Goal: Task Accomplishment & Management: Manage account settings

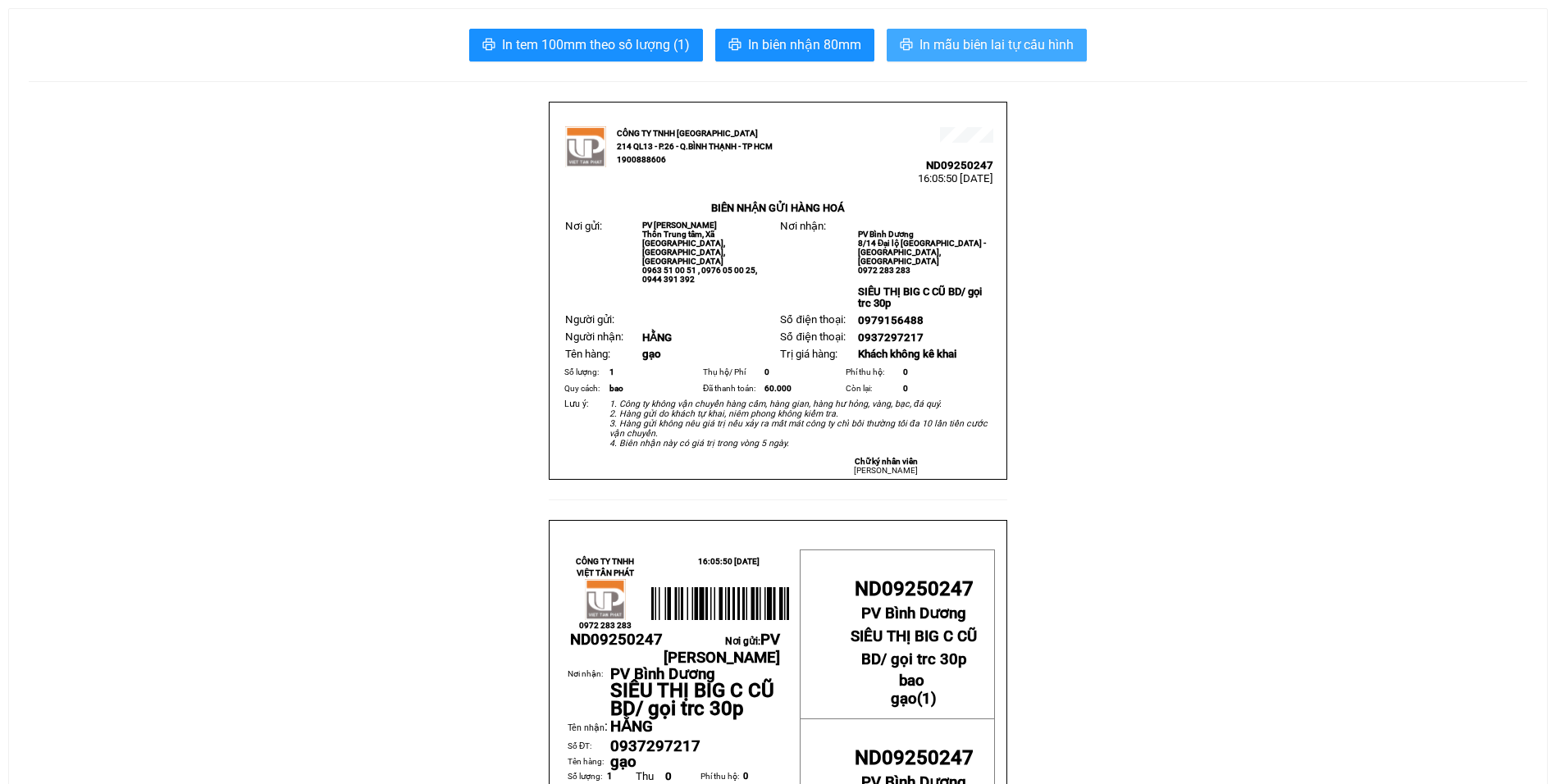
click at [1015, 48] on span "In mẫu biên lai tự cấu hình" at bounding box center [996, 44] width 155 height 21
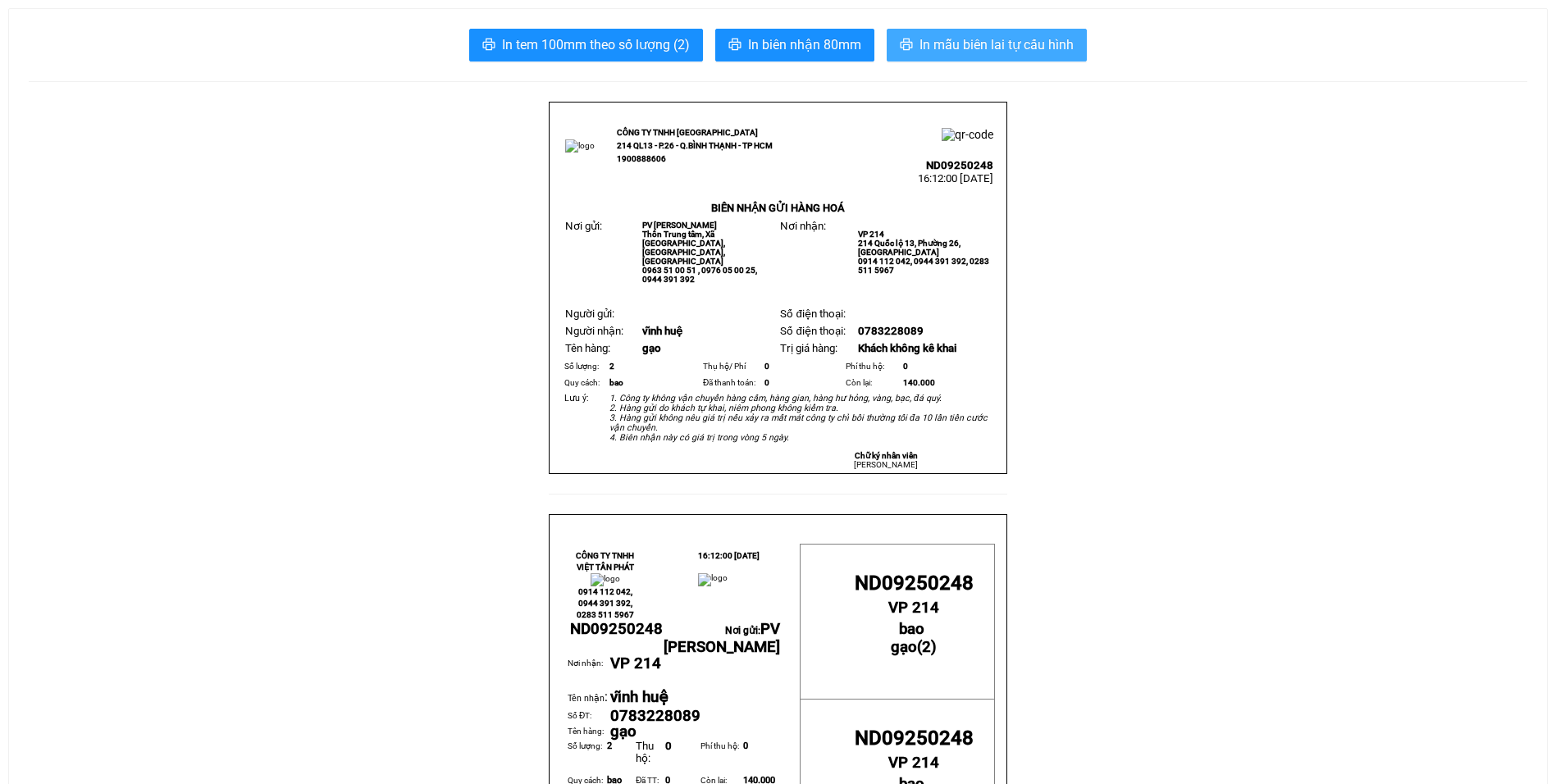
click at [976, 40] on span "In mẫu biên lai tự cấu hình" at bounding box center [996, 44] width 155 height 21
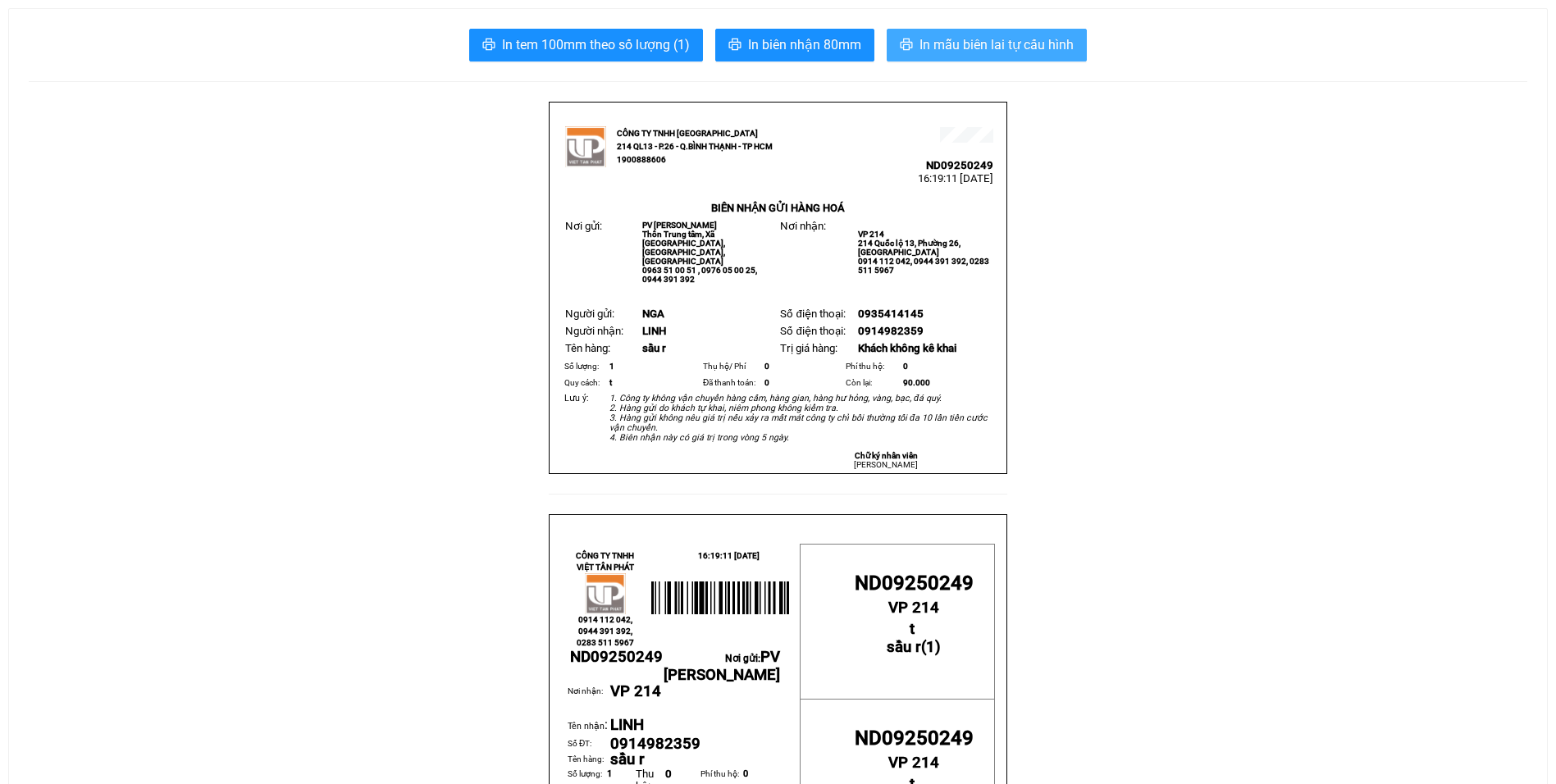
click at [1037, 44] on span "In mẫu biên lai tự cấu hình" at bounding box center [996, 44] width 155 height 21
click at [1026, 31] on button "In mẫu biên lai tự cấu hình" at bounding box center [987, 44] width 200 height 33
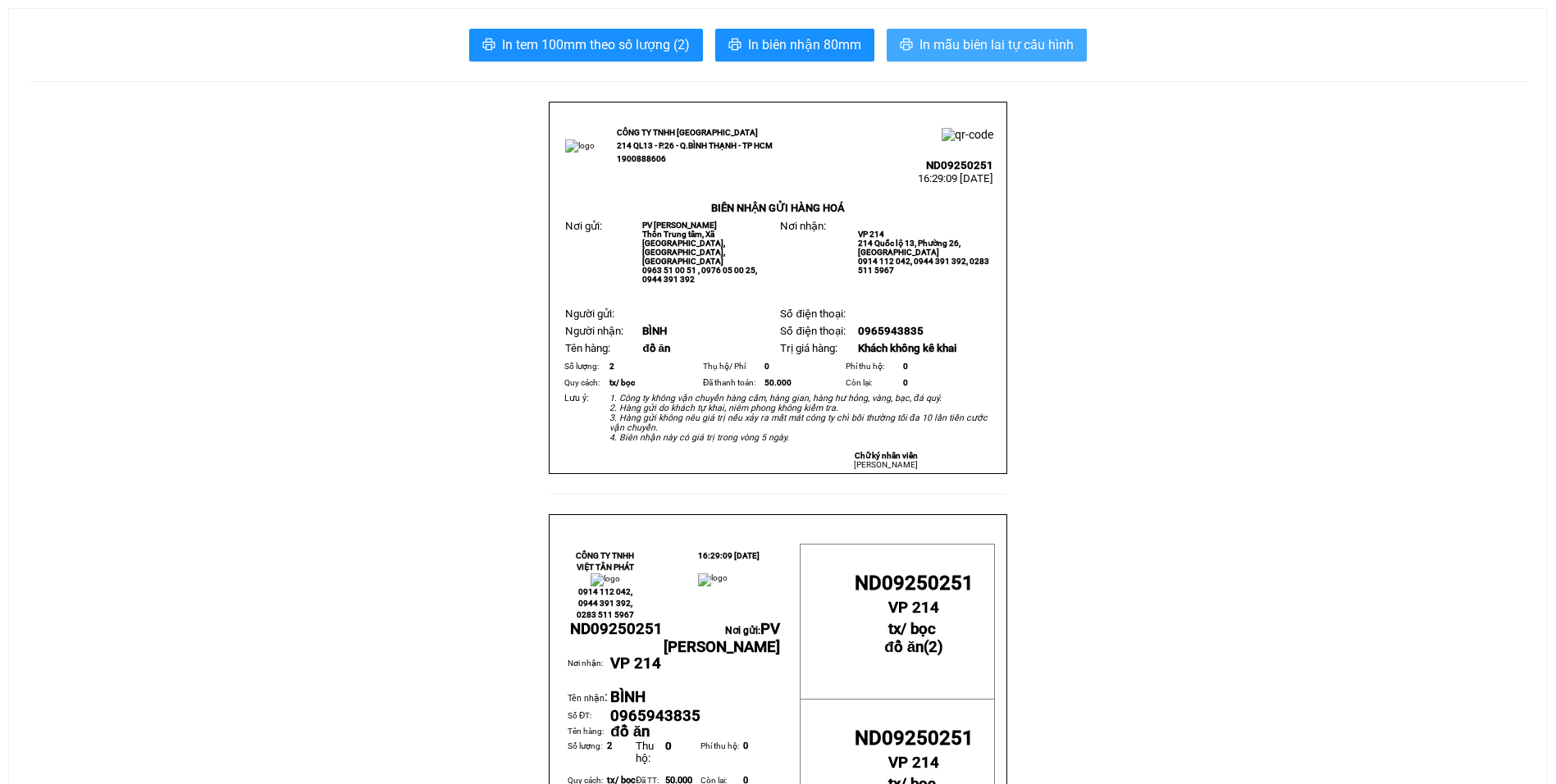
click at [1023, 42] on span "In mẫu biên lai tự cấu hình" at bounding box center [996, 44] width 155 height 21
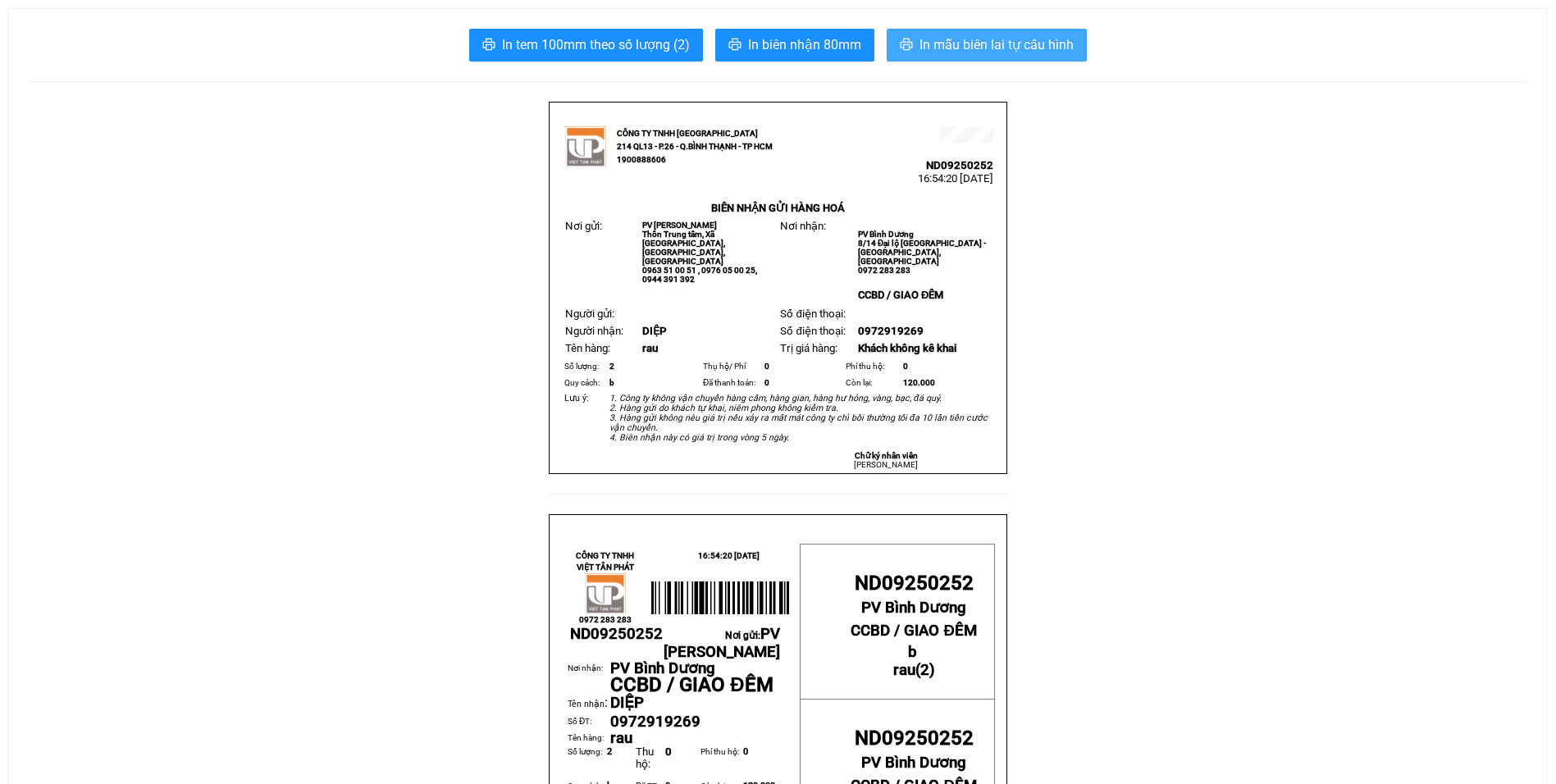
click at [947, 40] on span "In mẫu biên lai tự cấu hình" at bounding box center [996, 44] width 155 height 21
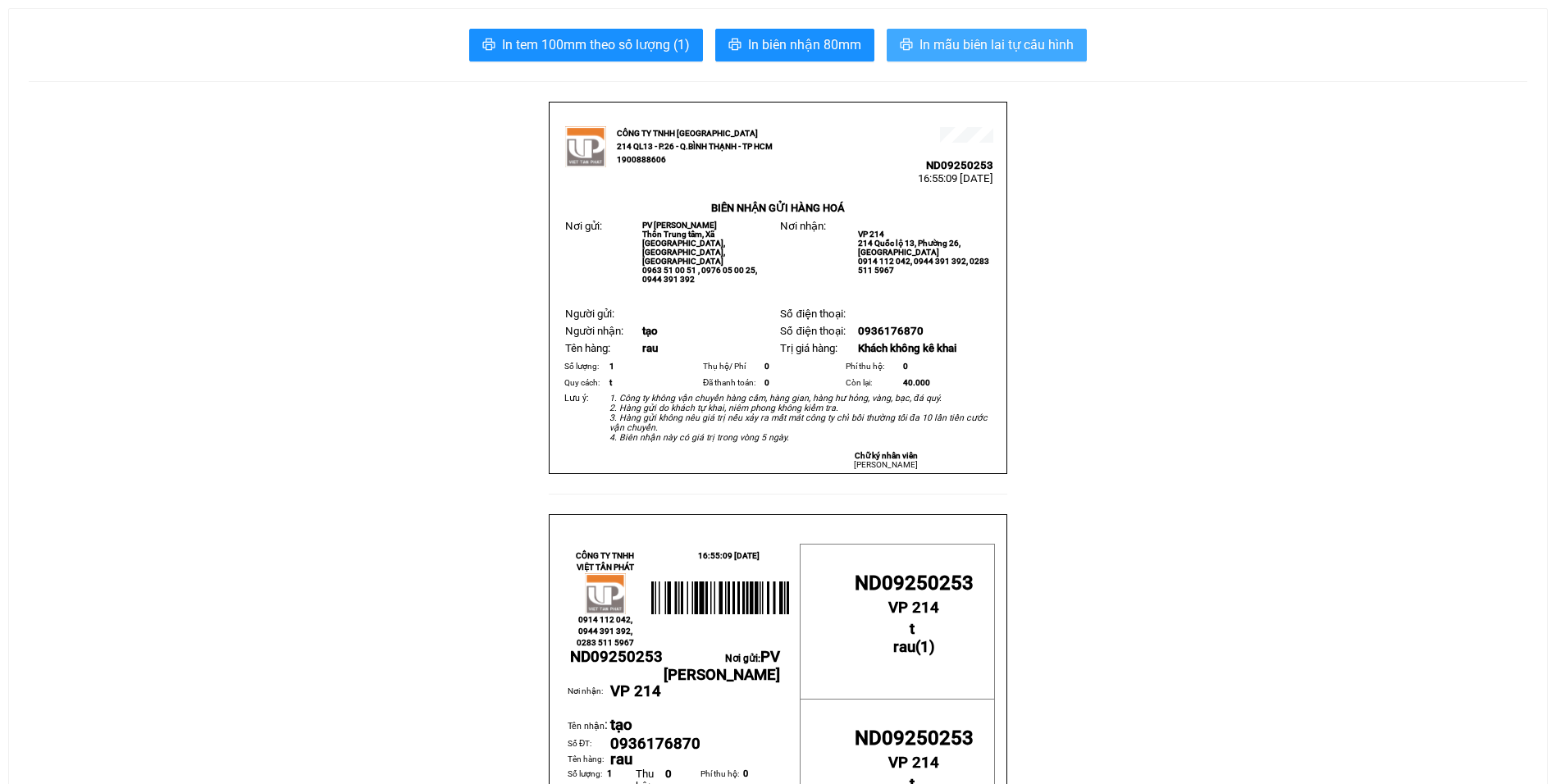
click at [1009, 42] on span "In mẫu biên lai tự cấu hình" at bounding box center [996, 44] width 155 height 21
click at [1031, 41] on span "In mẫu biên lai tự cấu hình" at bounding box center [996, 44] width 155 height 21
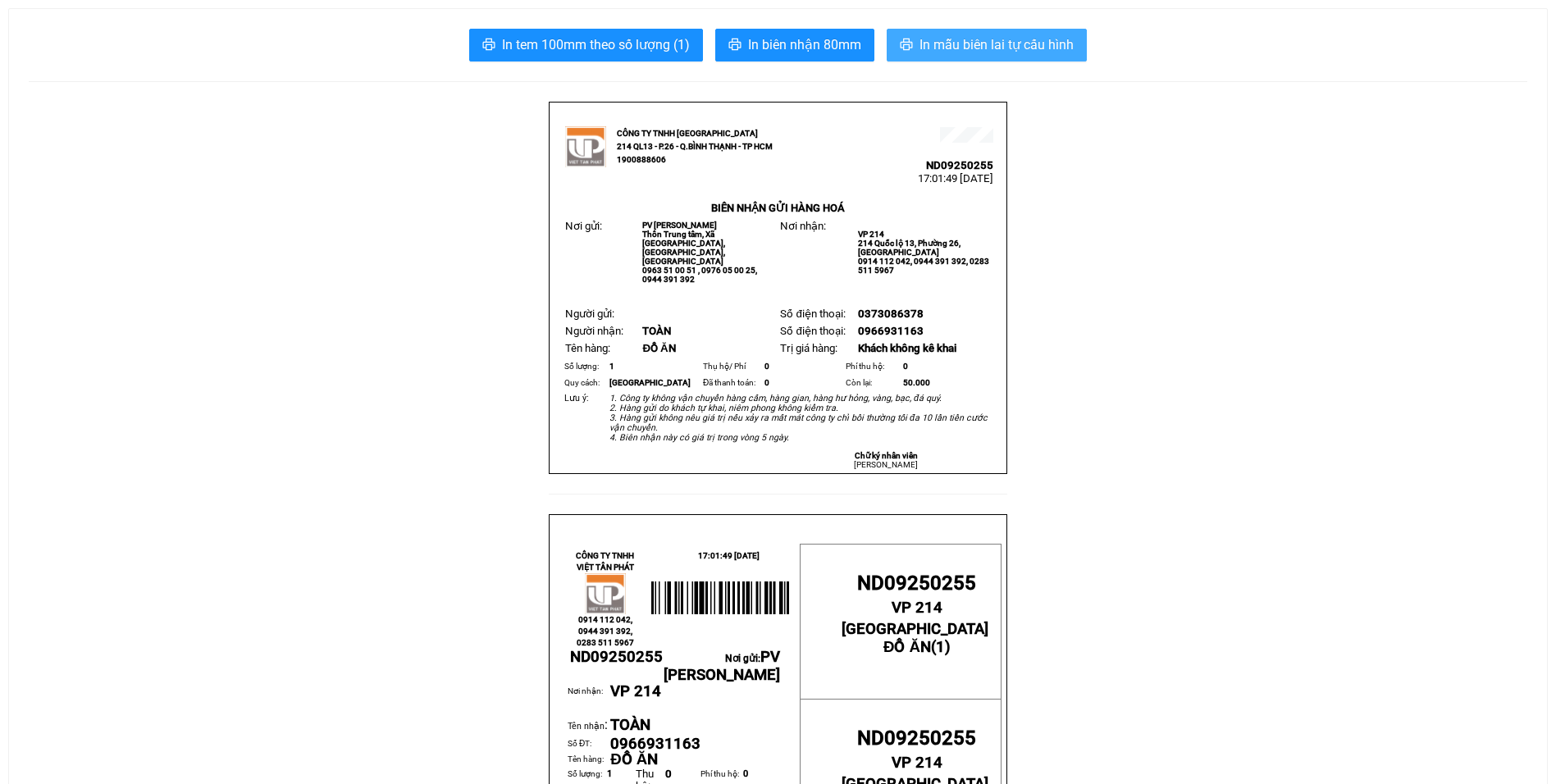
click at [966, 48] on span "In mẫu biên lai tự cấu hình" at bounding box center [996, 44] width 155 height 21
click at [1038, 32] on button "In mẫu biên lai tự cấu hình" at bounding box center [987, 44] width 200 height 33
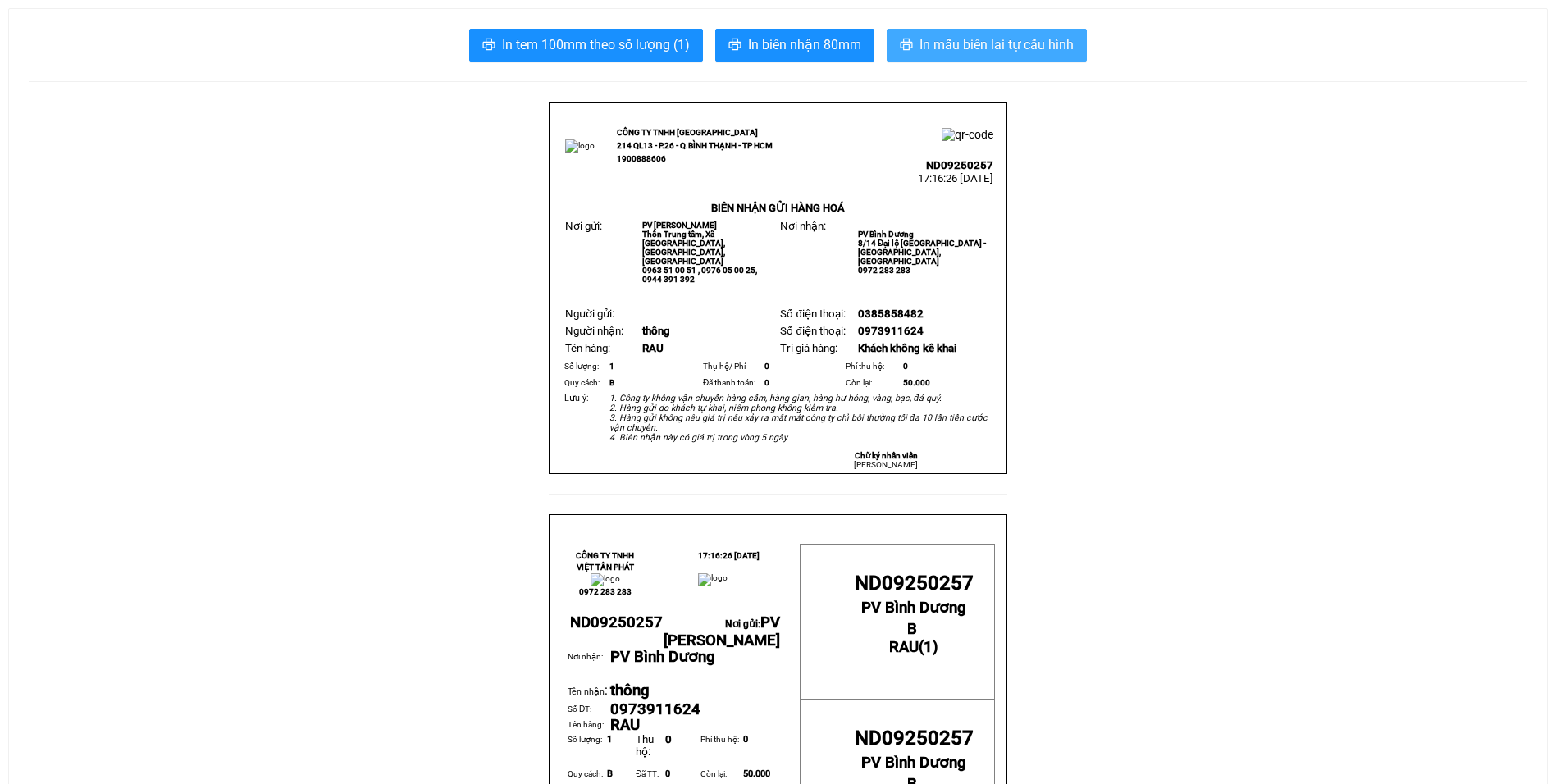
click at [1056, 46] on span "In mẫu biên lai tự cấu hình" at bounding box center [996, 44] width 155 height 21
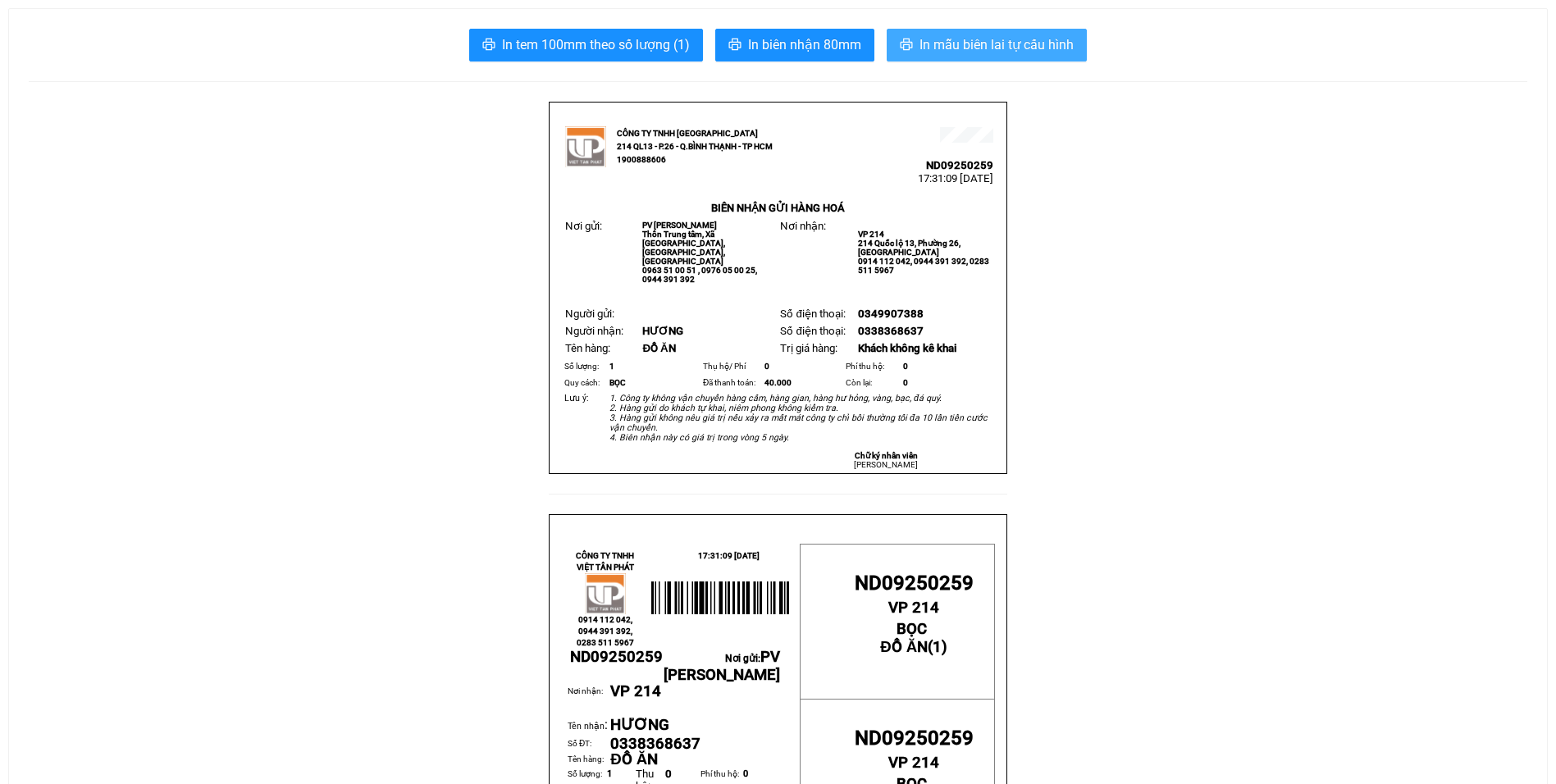
click at [1018, 46] on span "In mẫu biên lai tự cấu hình" at bounding box center [996, 44] width 155 height 21
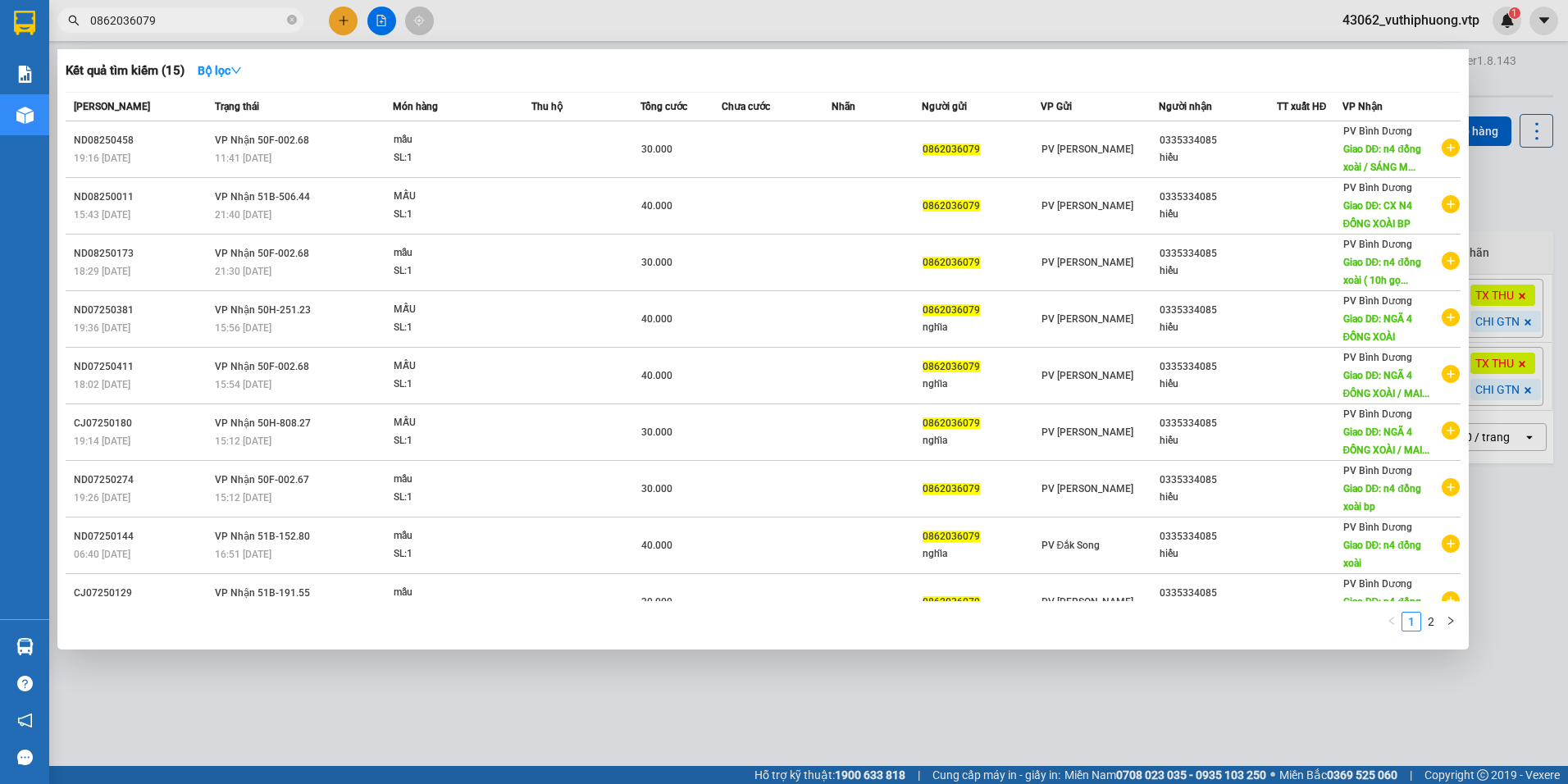
click at [848, 10] on div at bounding box center [784, 392] width 1568 height 784
drag, startPoint x: 200, startPoint y: 22, endPoint x: 62, endPoint y: 26, distance: 138.1
click at [62, 26] on span "0862036079" at bounding box center [180, 20] width 246 height 24
paste input "3549"
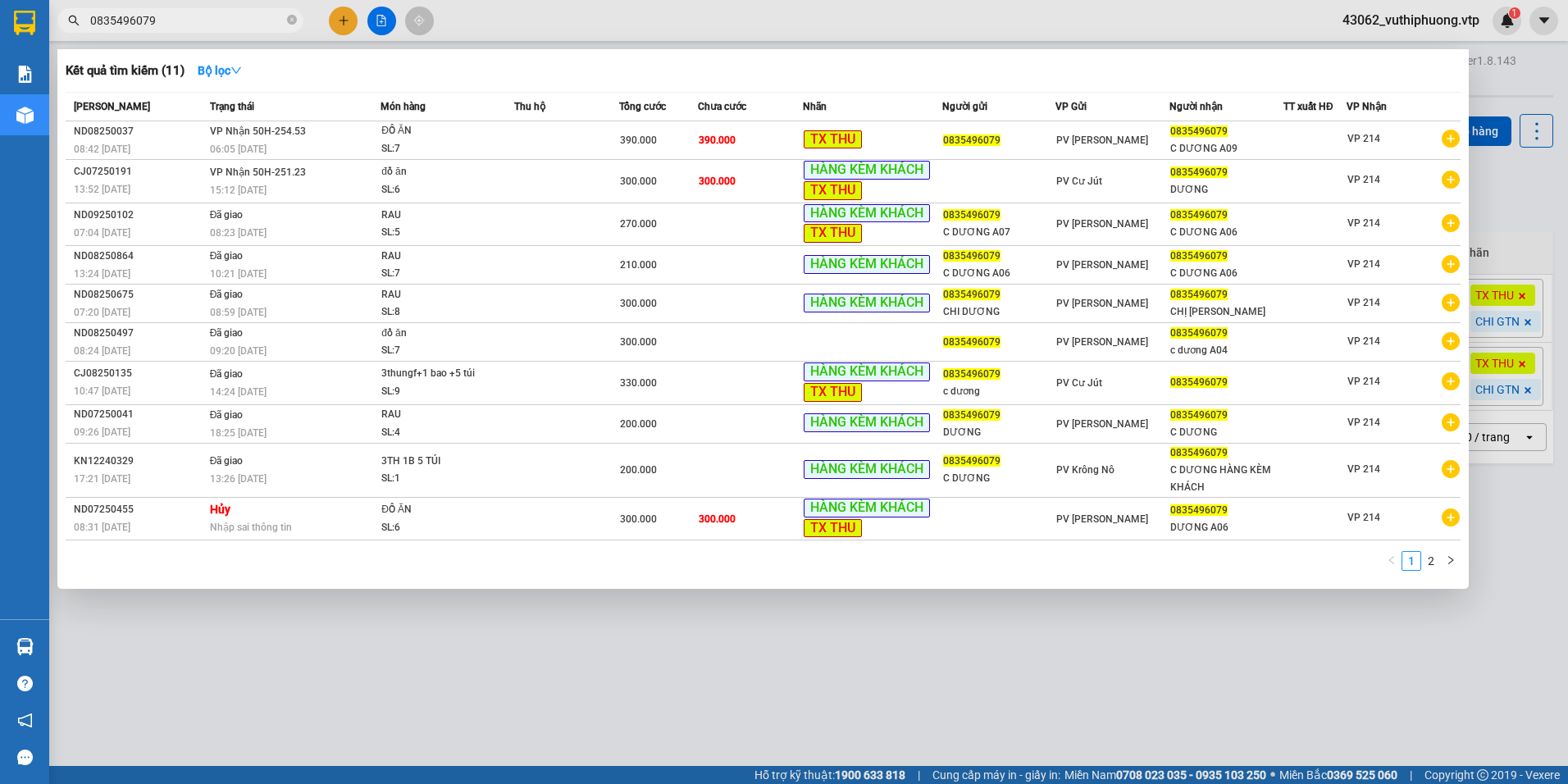
type input "0835496079"
click at [460, 607] on div at bounding box center [784, 392] width 1568 height 784
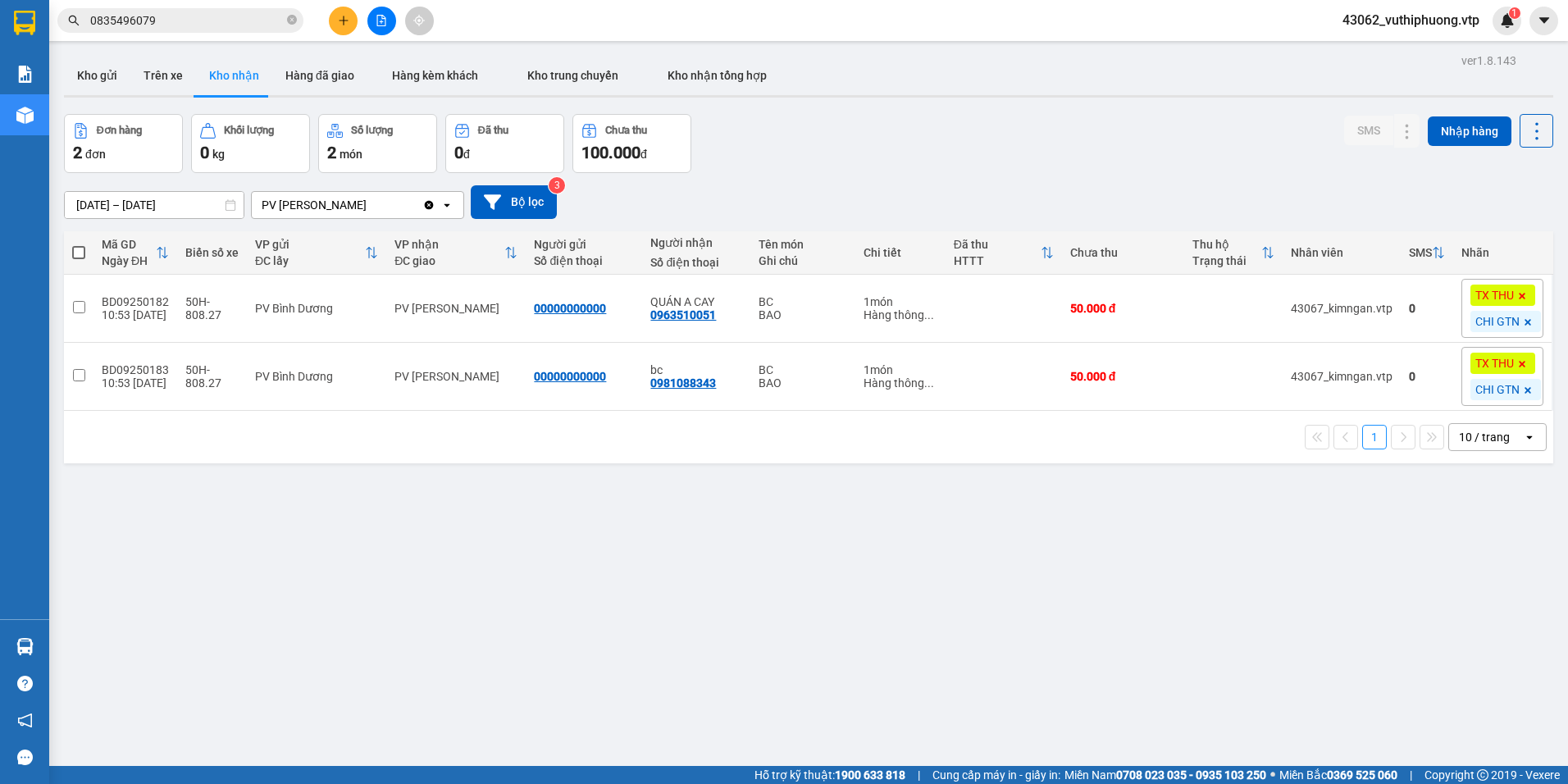
click at [194, 17] on input "0835496079" at bounding box center [187, 21] width 194 height 18
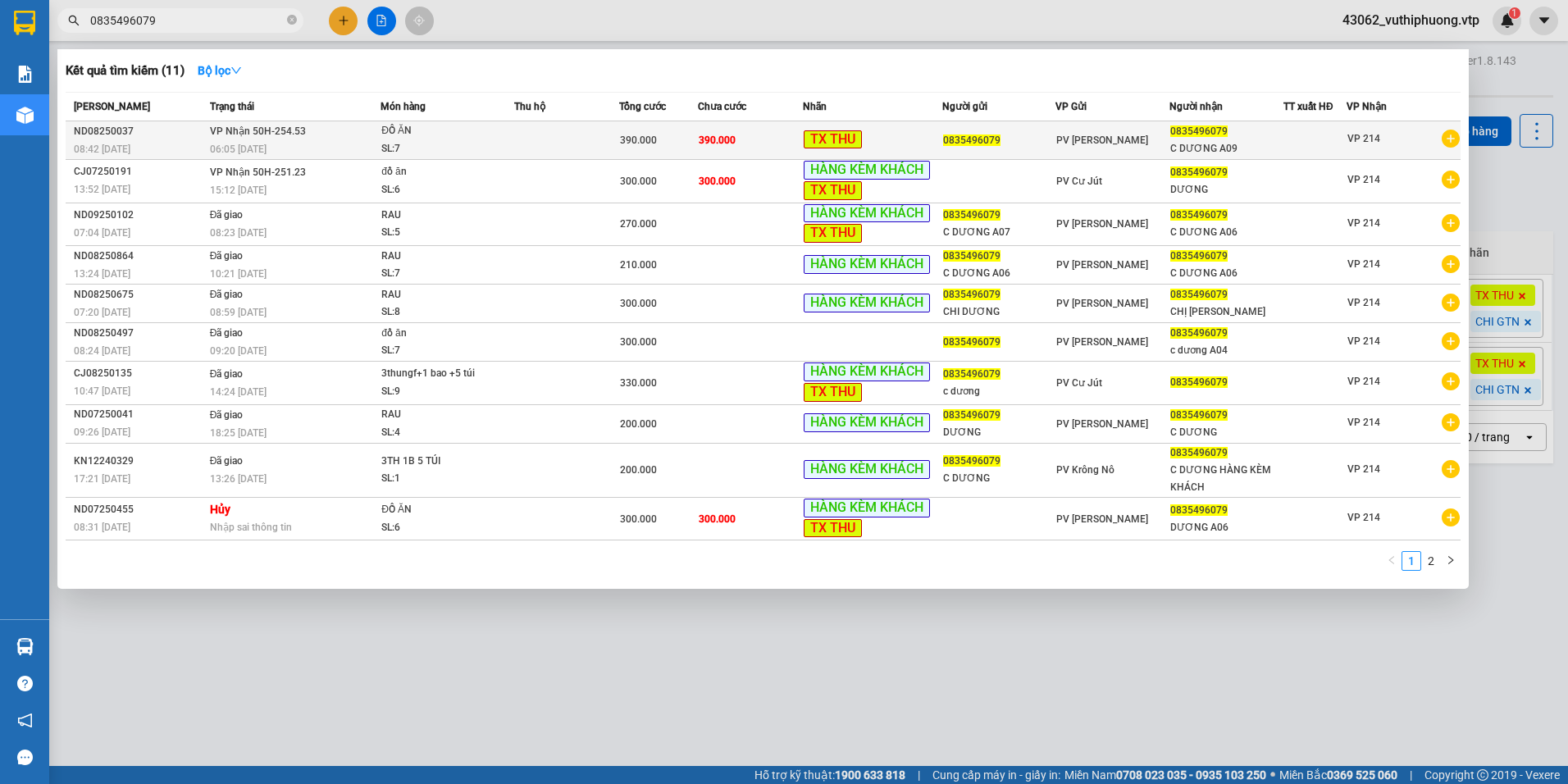
click at [596, 137] on td at bounding box center [567, 140] width 105 height 38
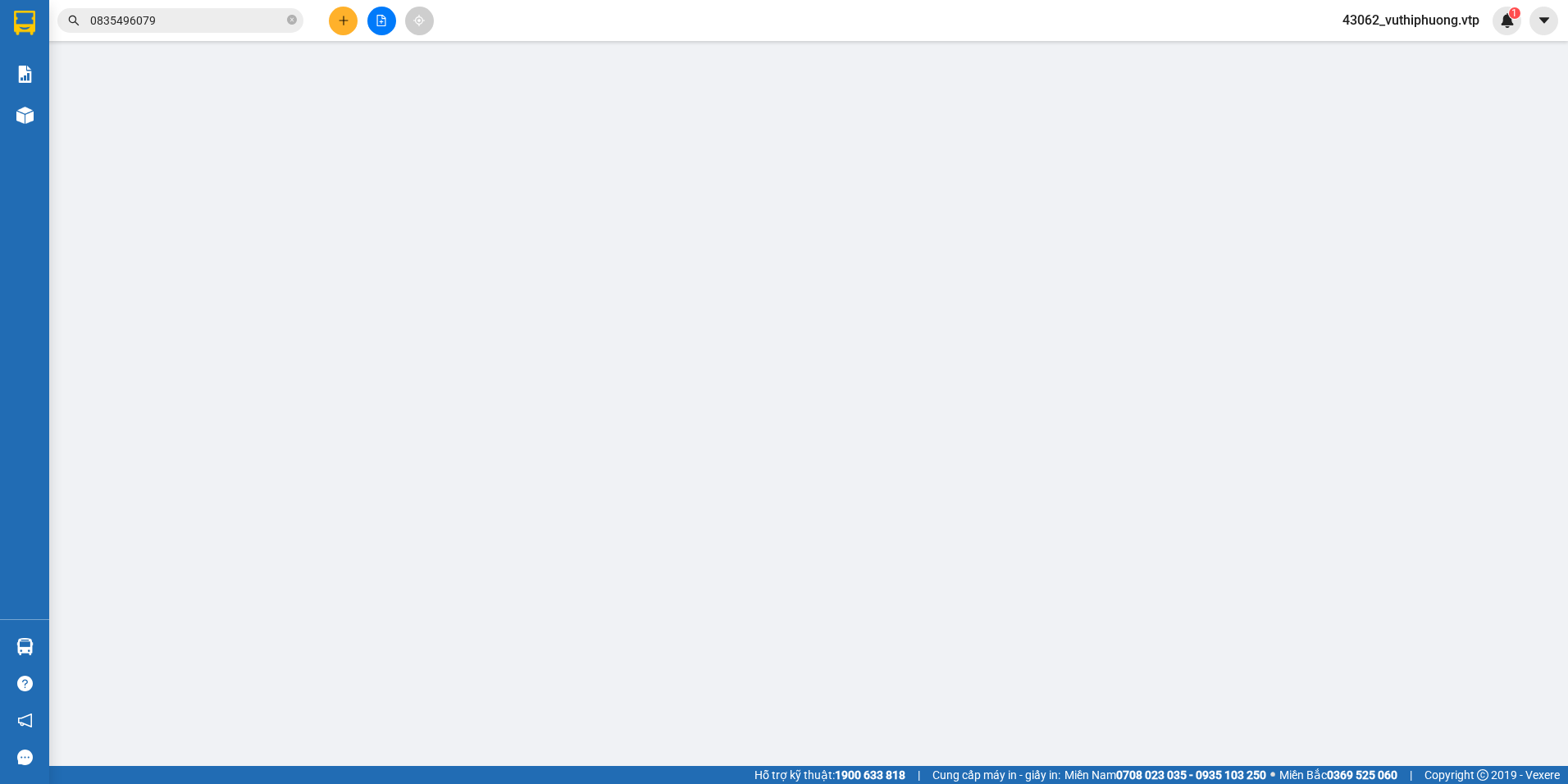
type input "19.500"
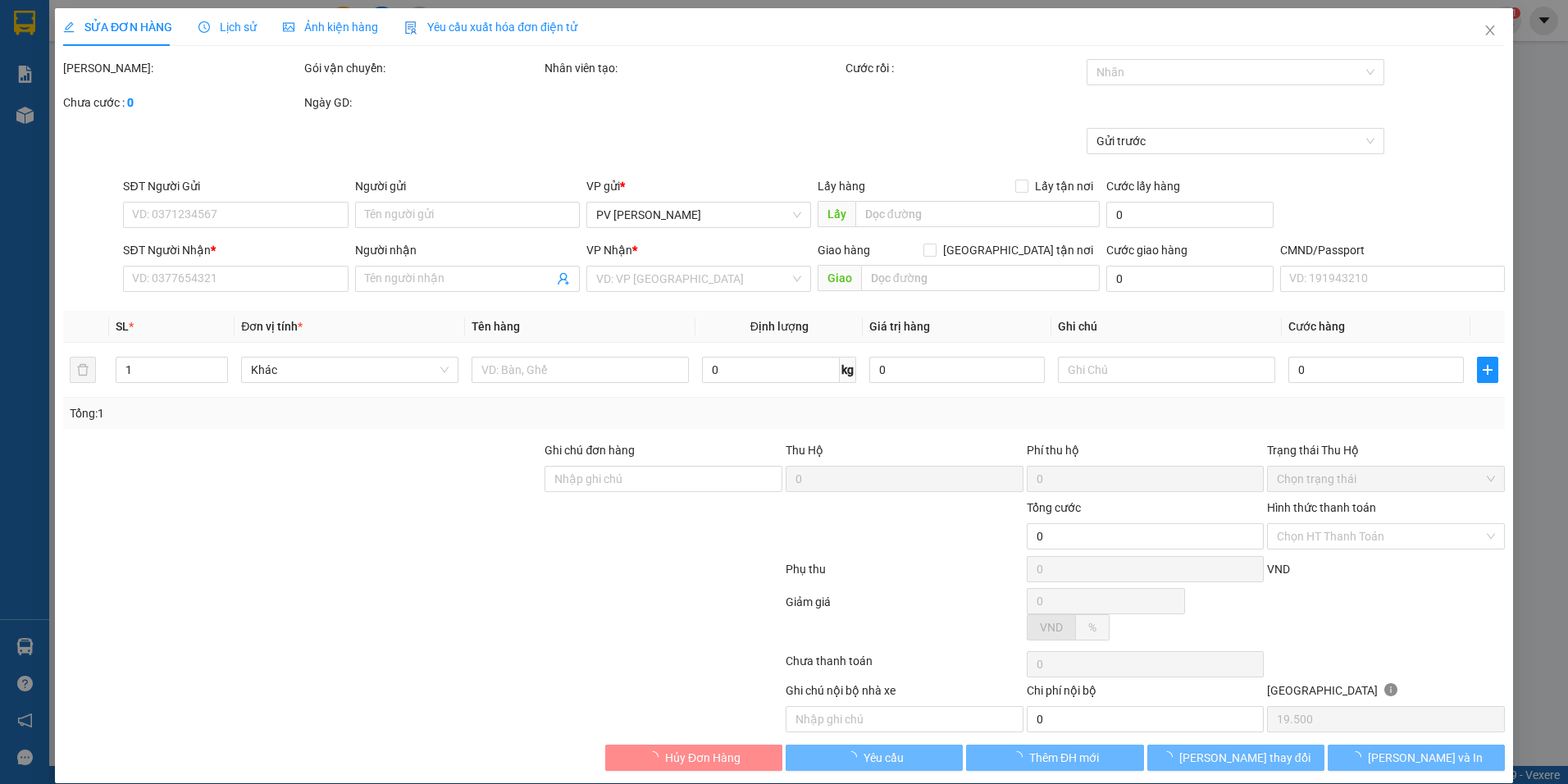
type input "0835496079"
type input "C DƯƠNG A09"
type input "390.000"
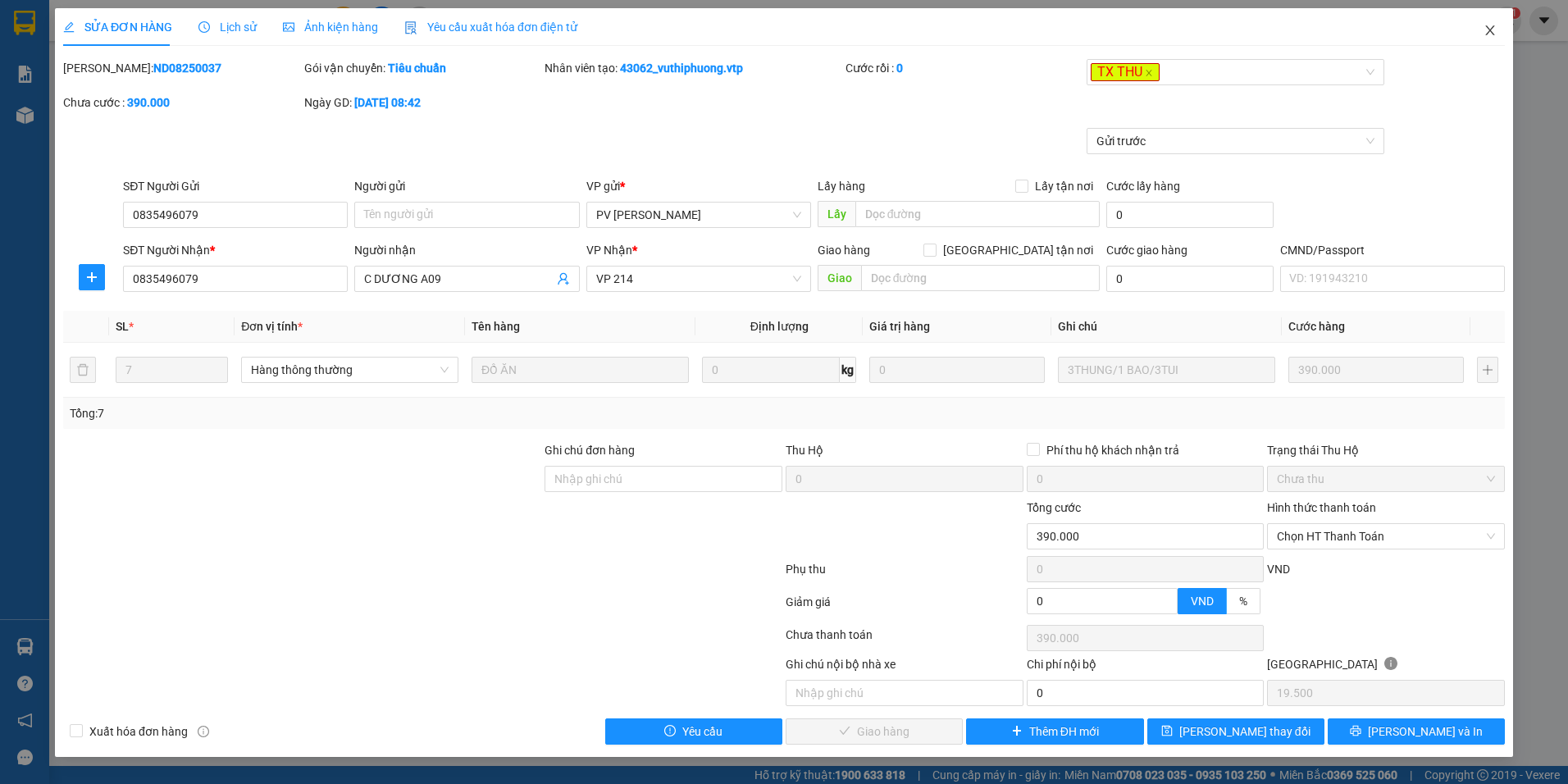
click at [1490, 38] on span "Close" at bounding box center [1490, 31] width 46 height 46
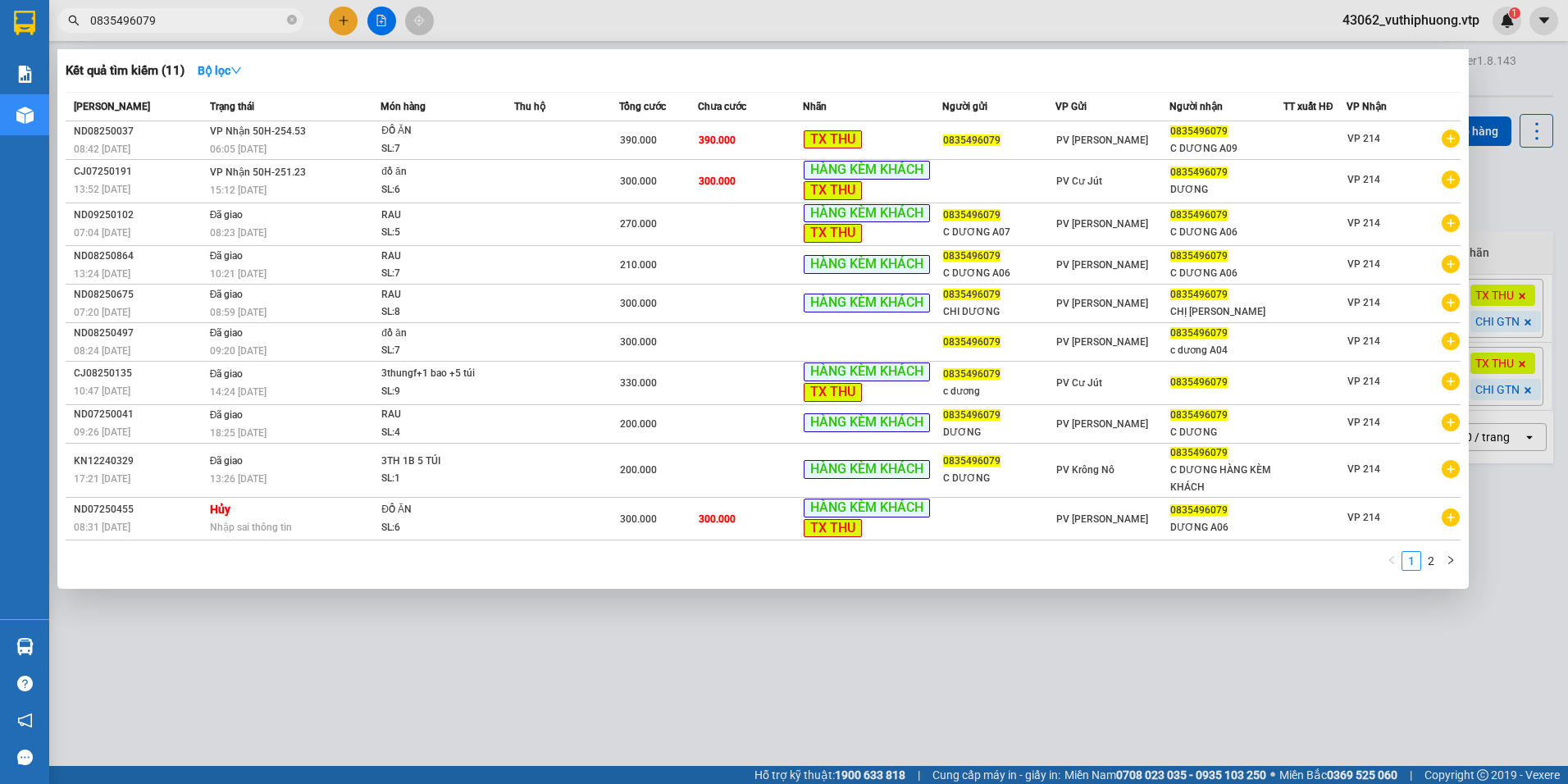
click at [176, 19] on input "0835496079" at bounding box center [187, 21] width 194 height 18
click at [944, 641] on div at bounding box center [784, 392] width 1568 height 784
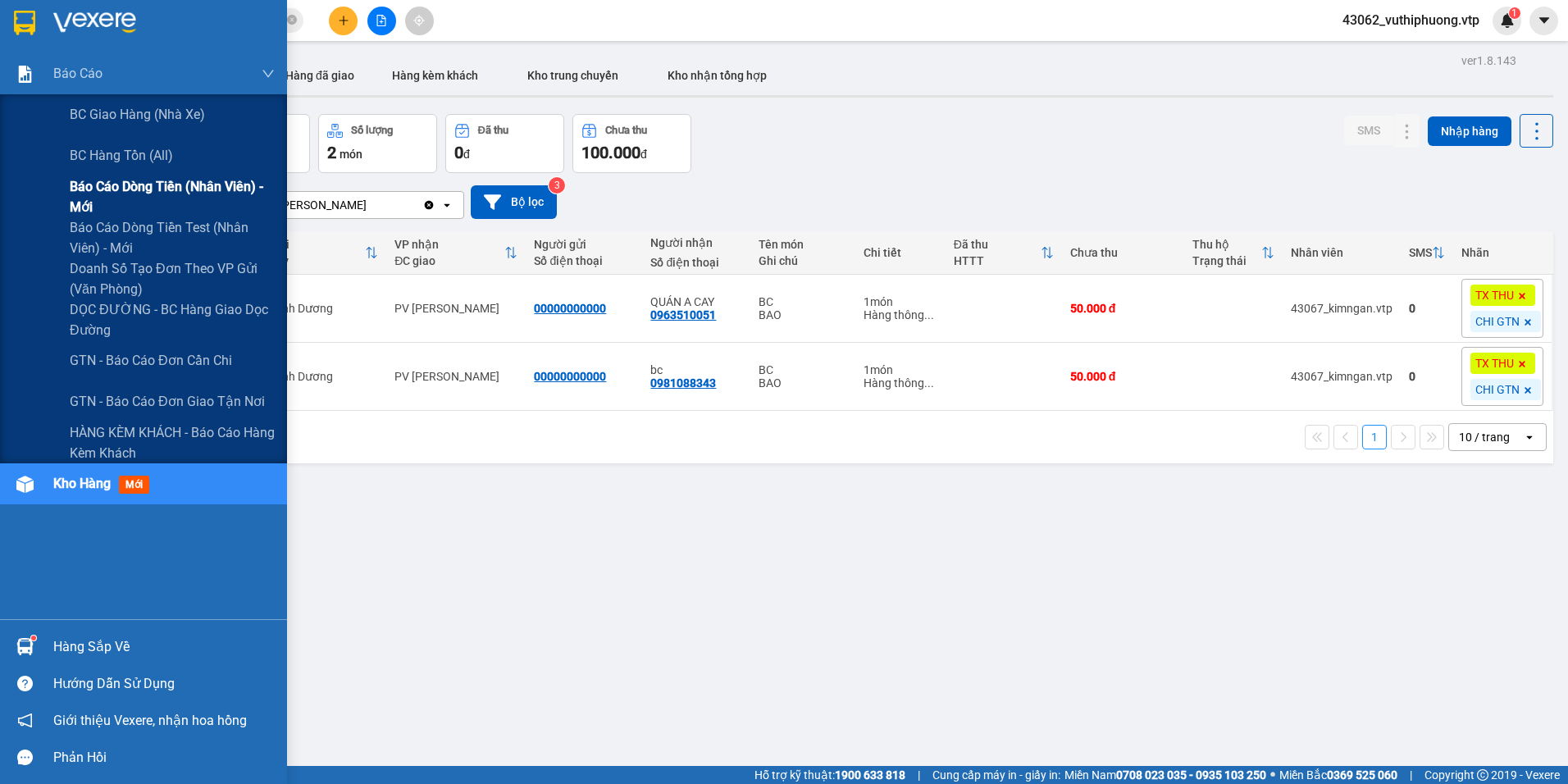
click at [130, 185] on span "Báo cáo dòng tiền (nhân viên) - mới" at bounding box center [172, 196] width 205 height 41
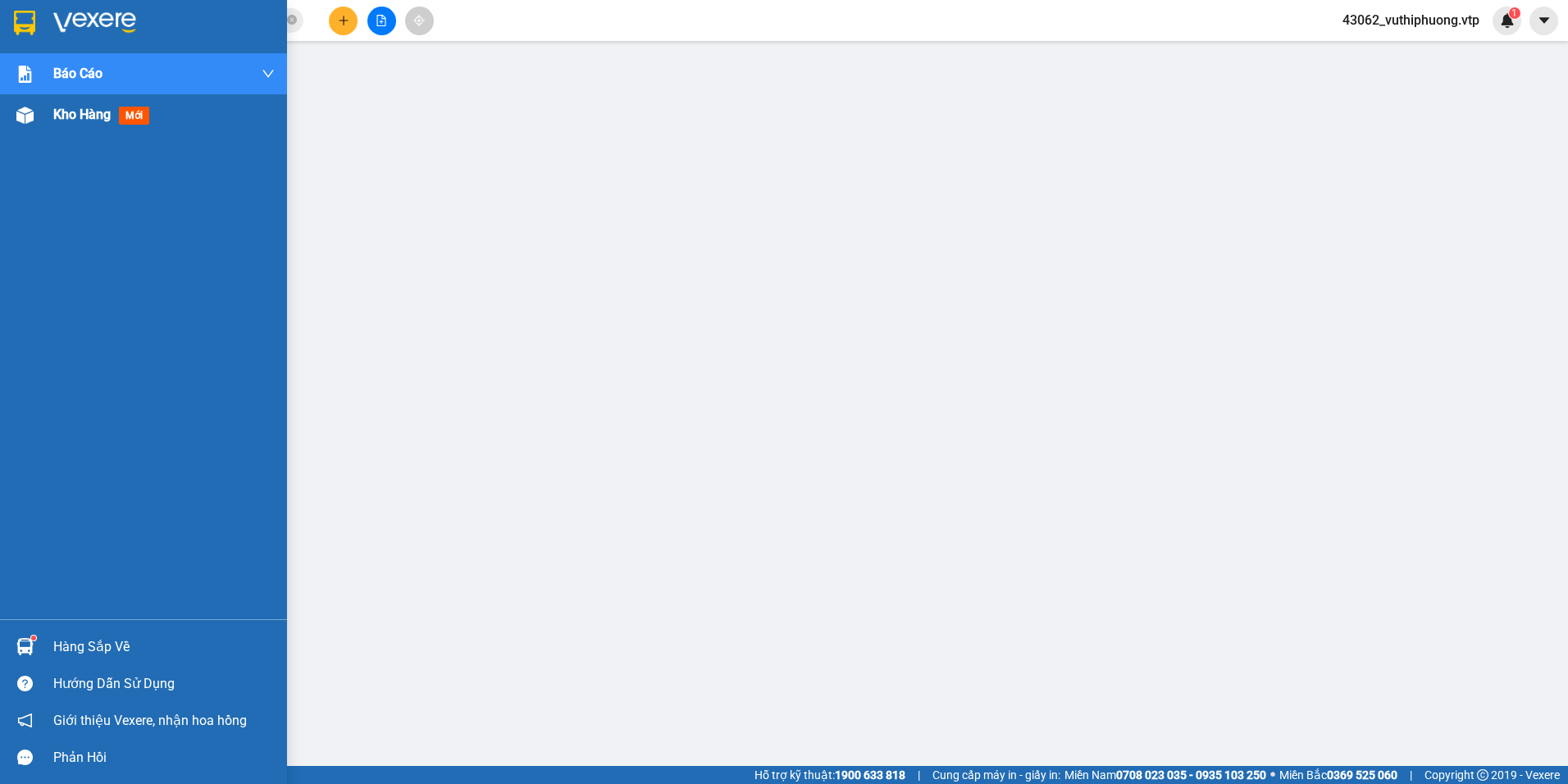
click at [114, 119] on div "Kho hàng mới" at bounding box center [104, 114] width 103 height 21
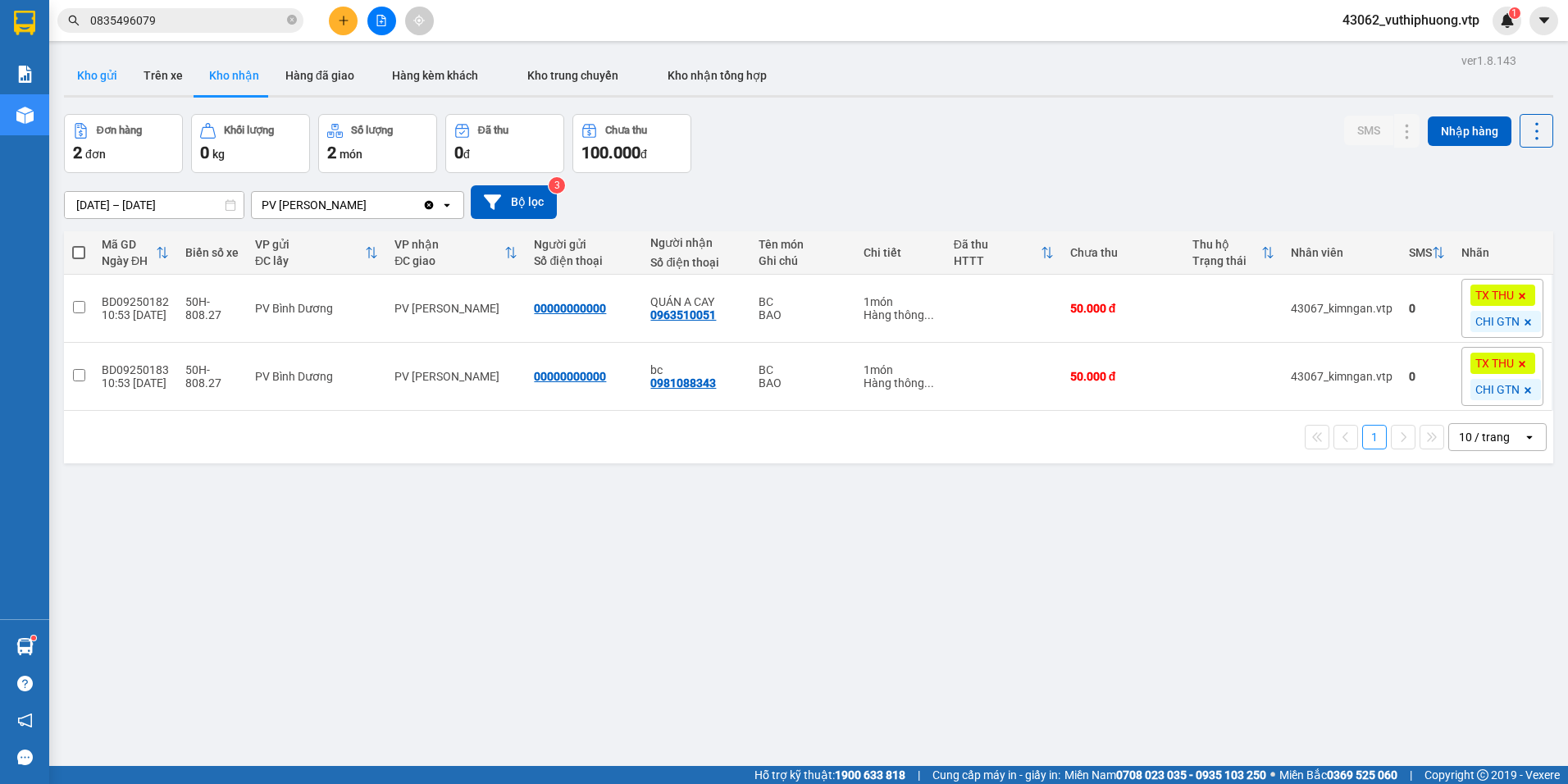
click at [113, 70] on button "Kho gửi" at bounding box center [98, 75] width 67 height 39
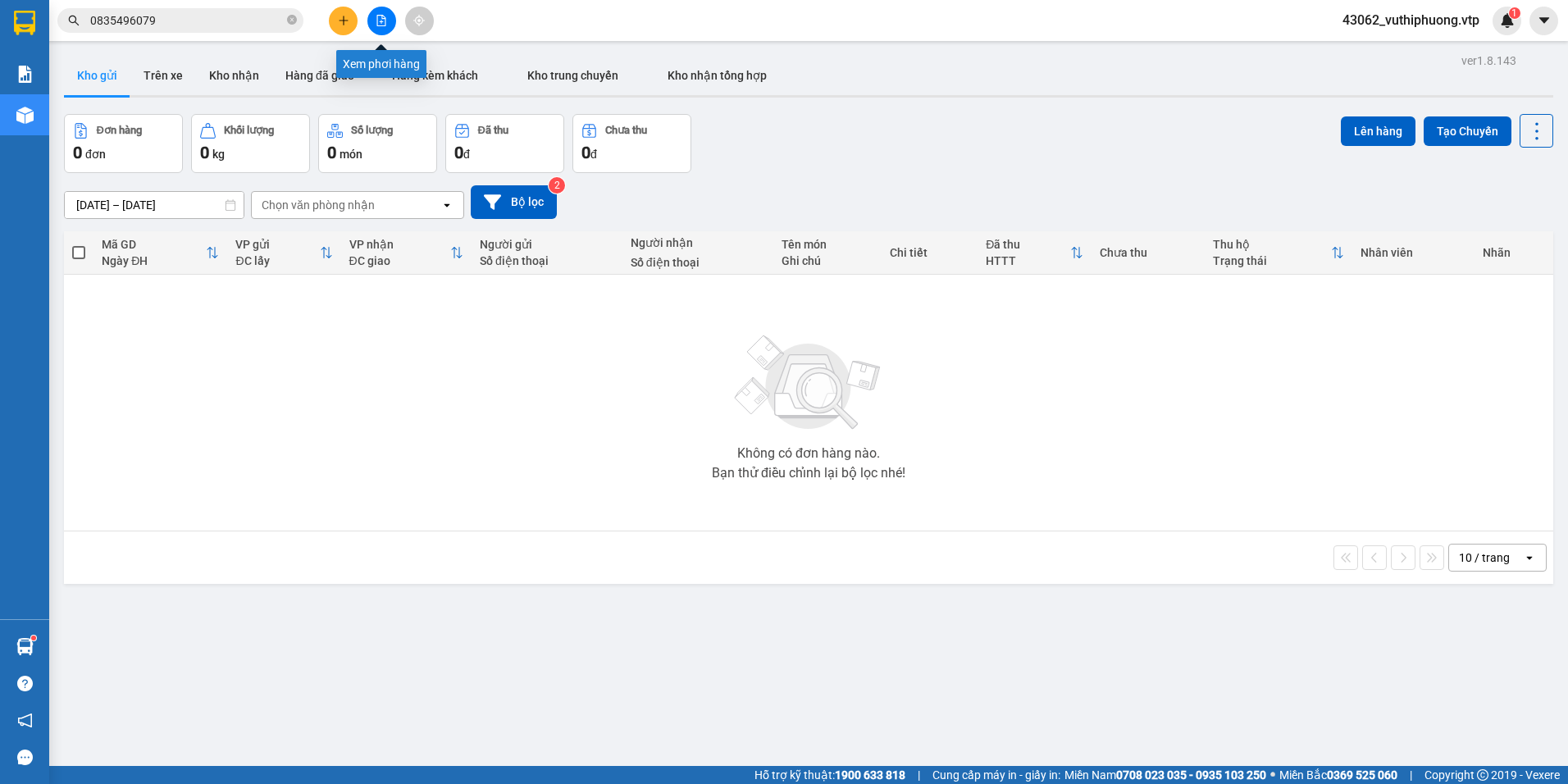
drag, startPoint x: 386, startPoint y: 21, endPoint x: 380, endPoint y: 44, distance: 23.8
click at [388, 21] on button at bounding box center [382, 21] width 28 height 28
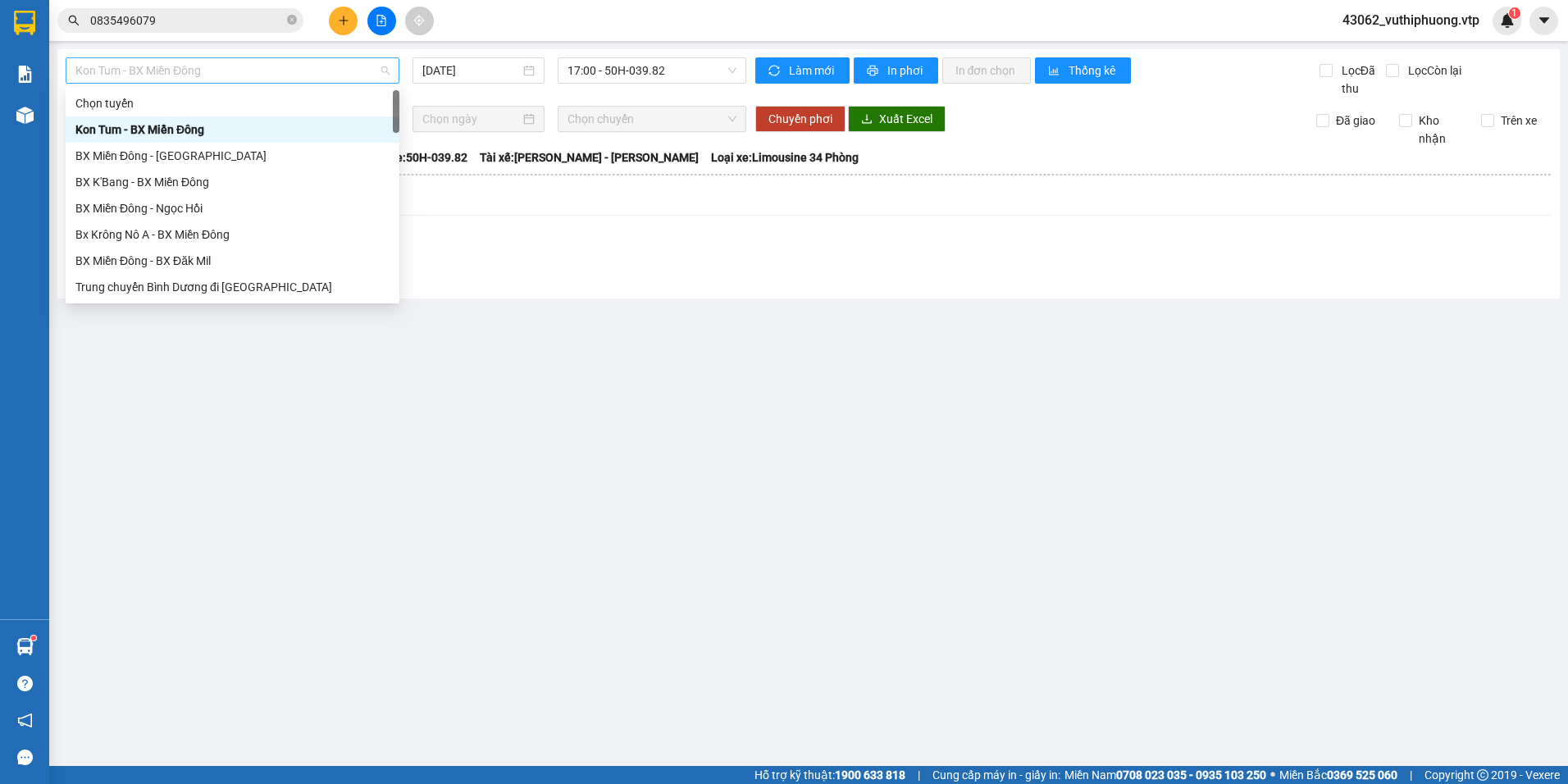
click at [230, 68] on span "Kon Tum - BX Miền Đông" at bounding box center [232, 70] width 314 height 24
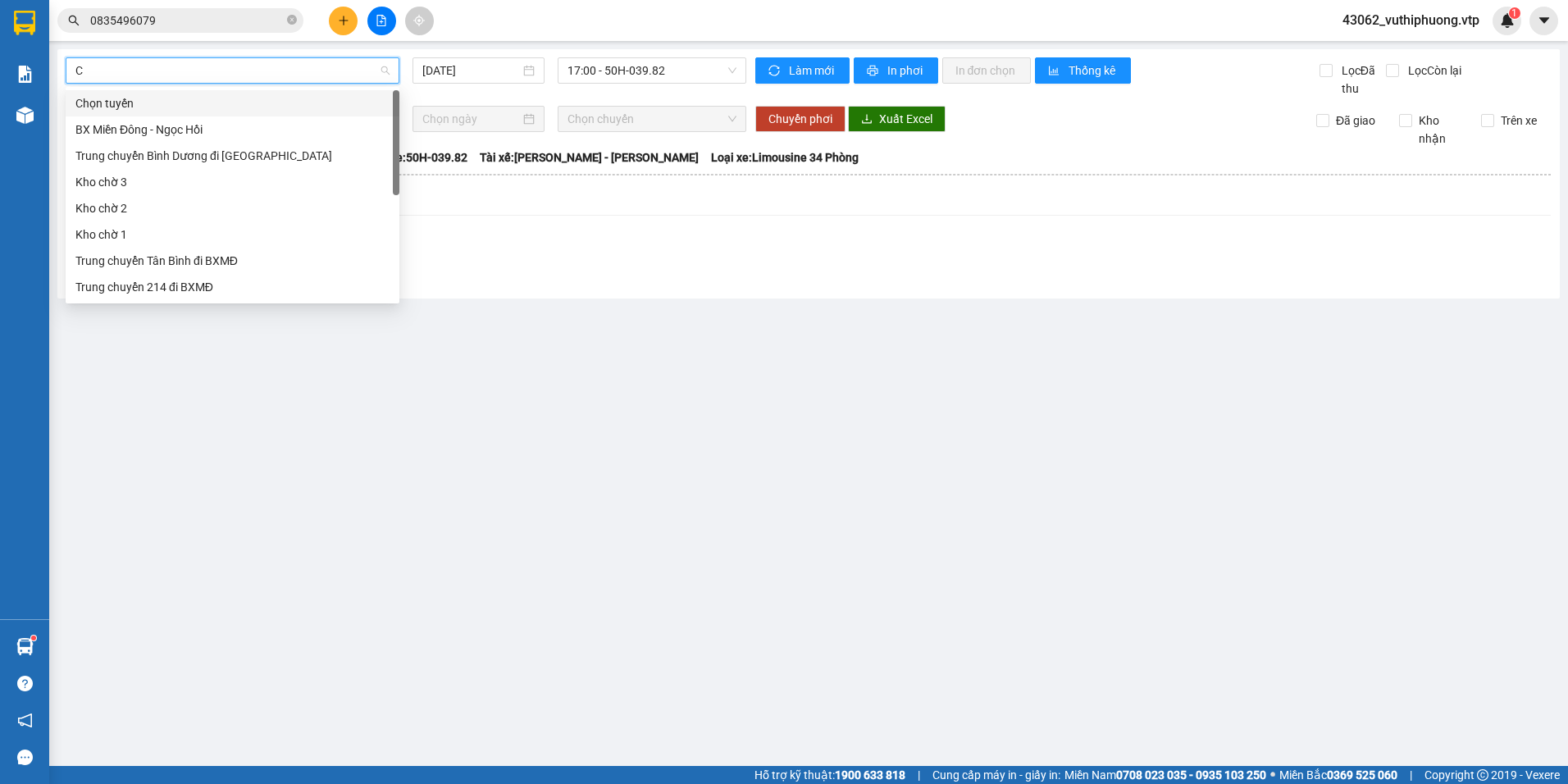
type input "CJ"
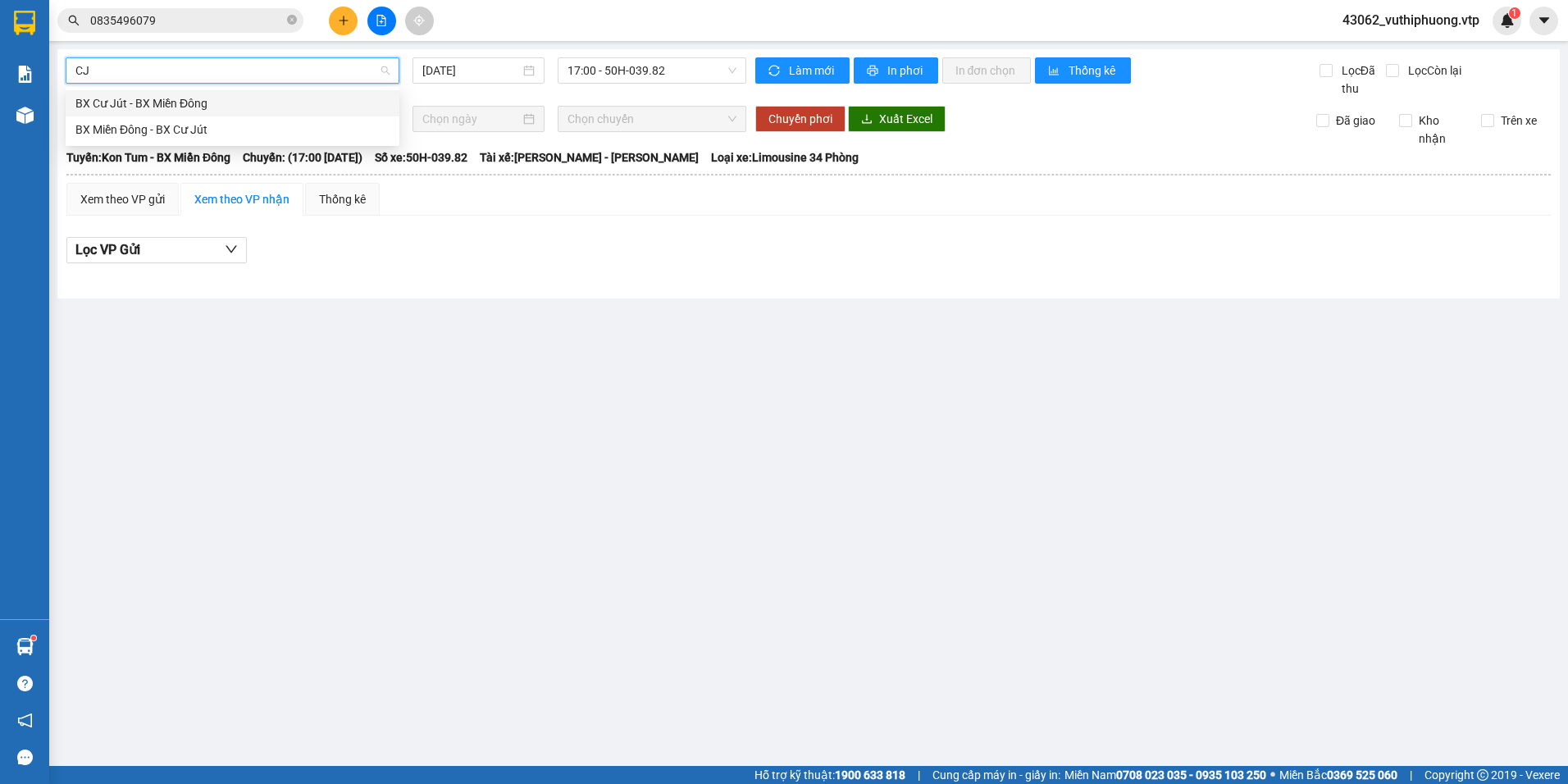
click at [188, 106] on div "BX Cư Jút - BX Miền Đông" at bounding box center [232, 104] width 314 height 18
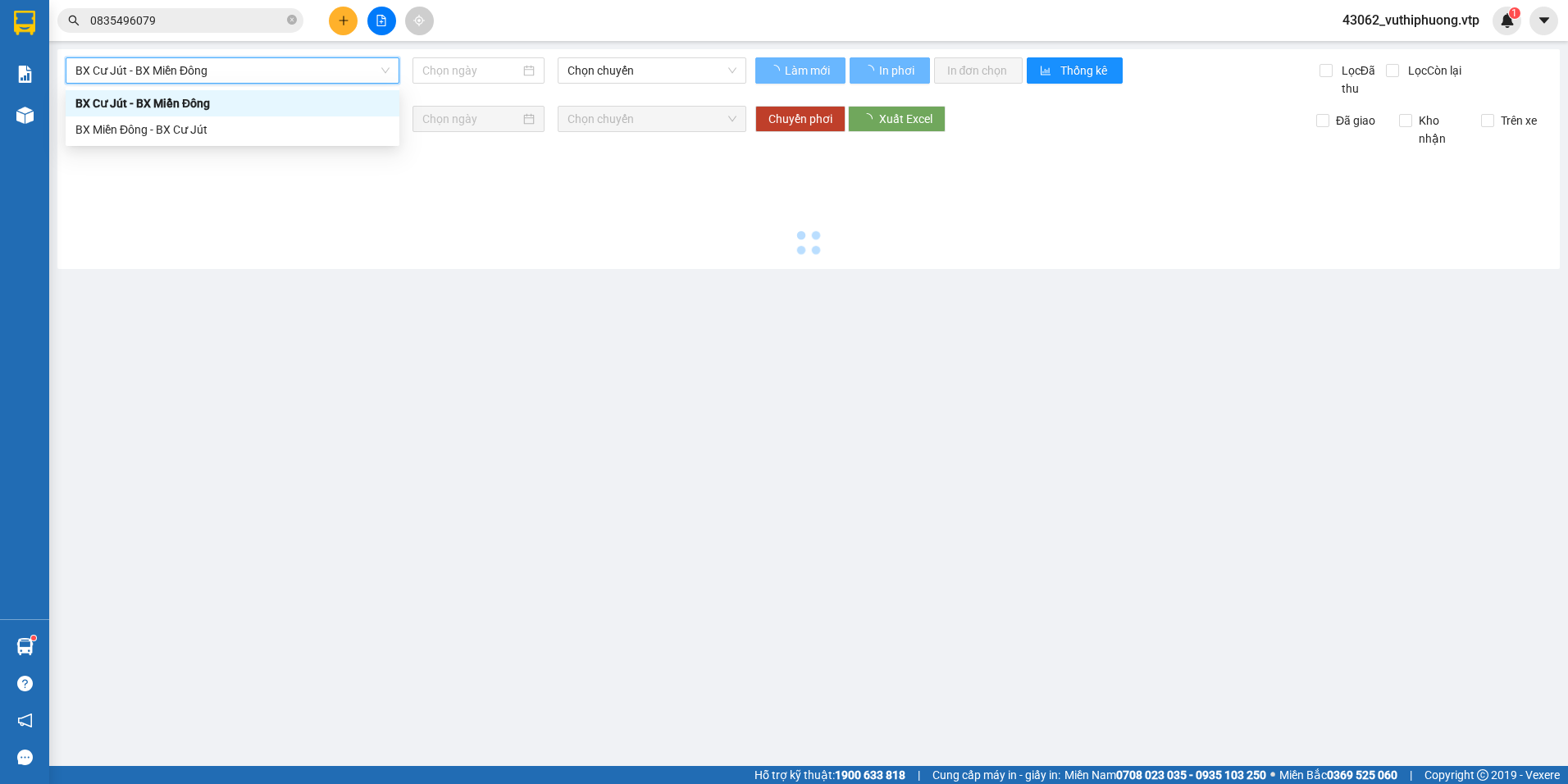
type input "[DATE]"
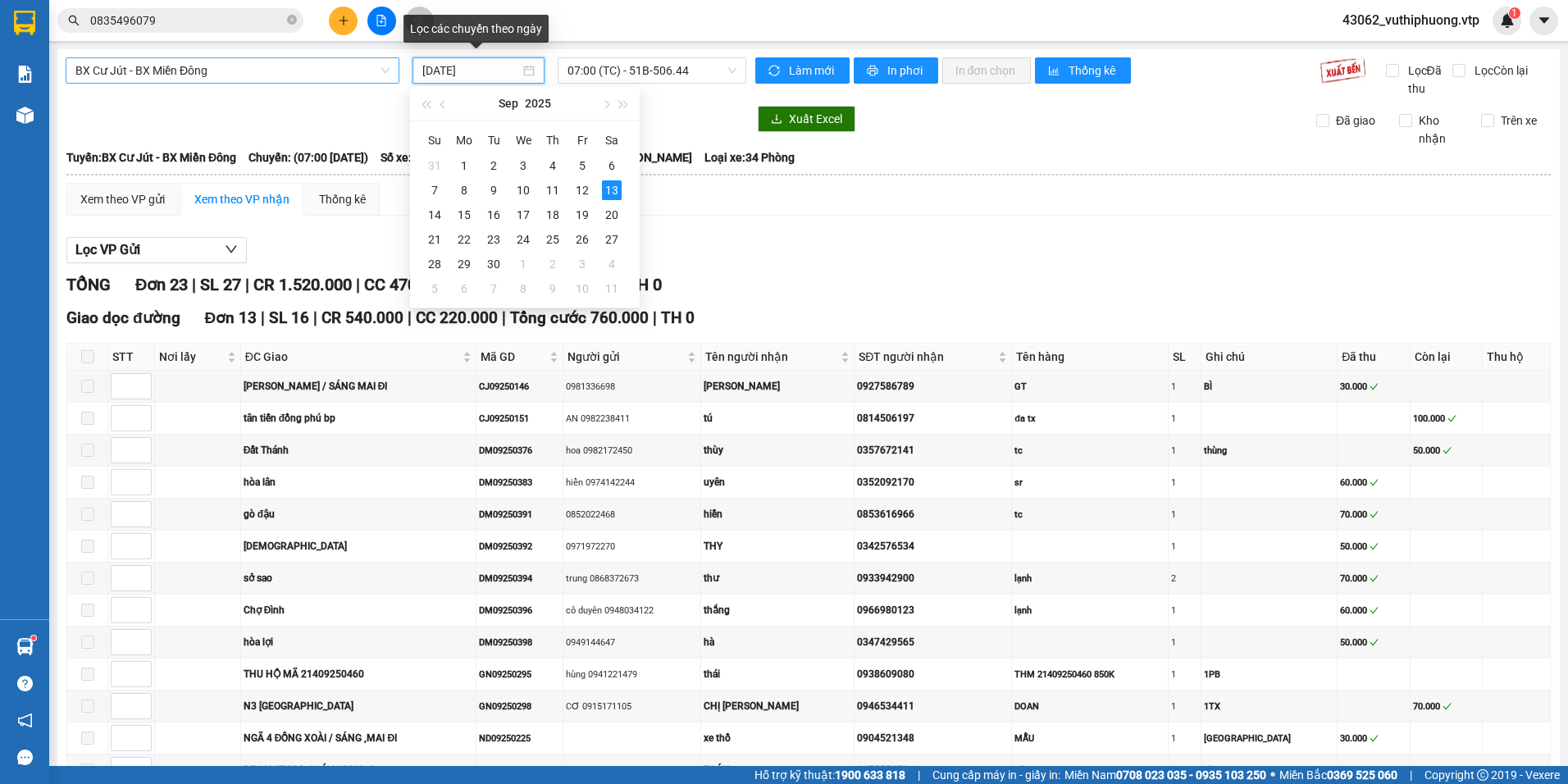
click at [488, 73] on input "[DATE]" at bounding box center [471, 71] width 97 height 18
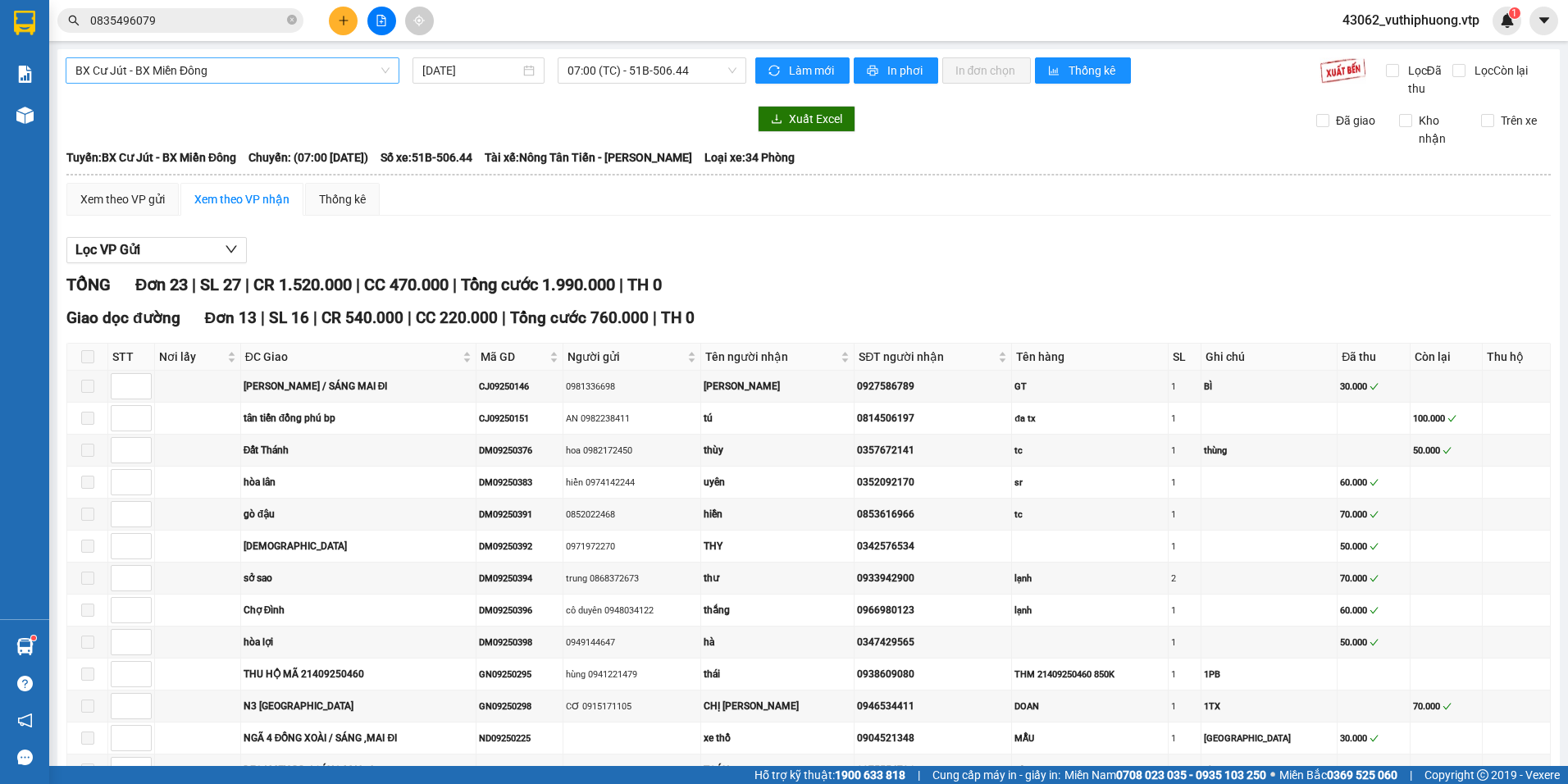
click at [318, 109] on div at bounding box center [407, 119] width 681 height 26
click at [693, 69] on span "07:00 (TC) - 51B-506.44" at bounding box center [652, 70] width 169 height 24
click at [656, 154] on div "20:30 - 50H-808.27" at bounding box center [627, 156] width 128 height 18
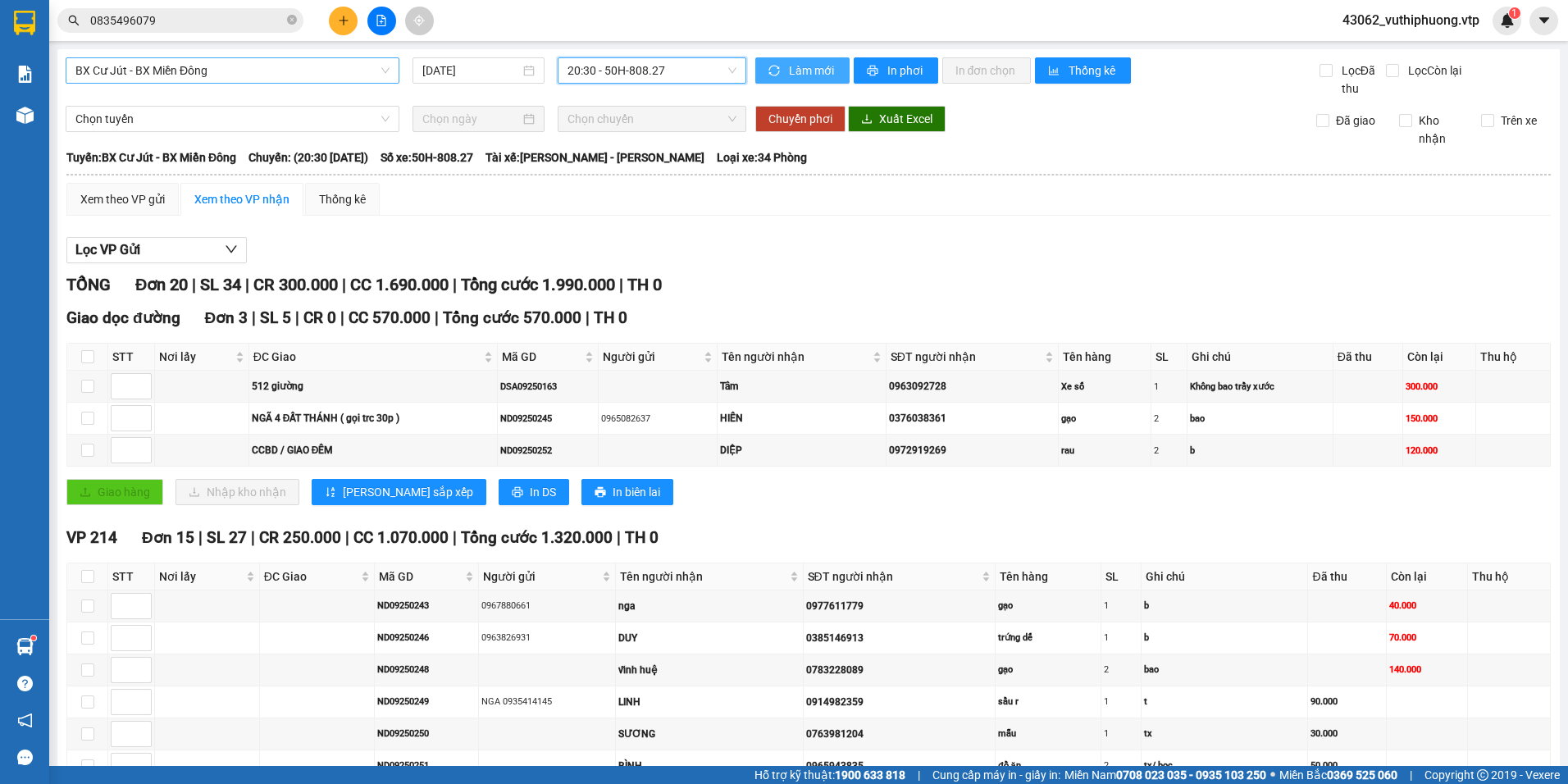
click at [810, 63] on span "Làm mới" at bounding box center [812, 71] width 48 height 18
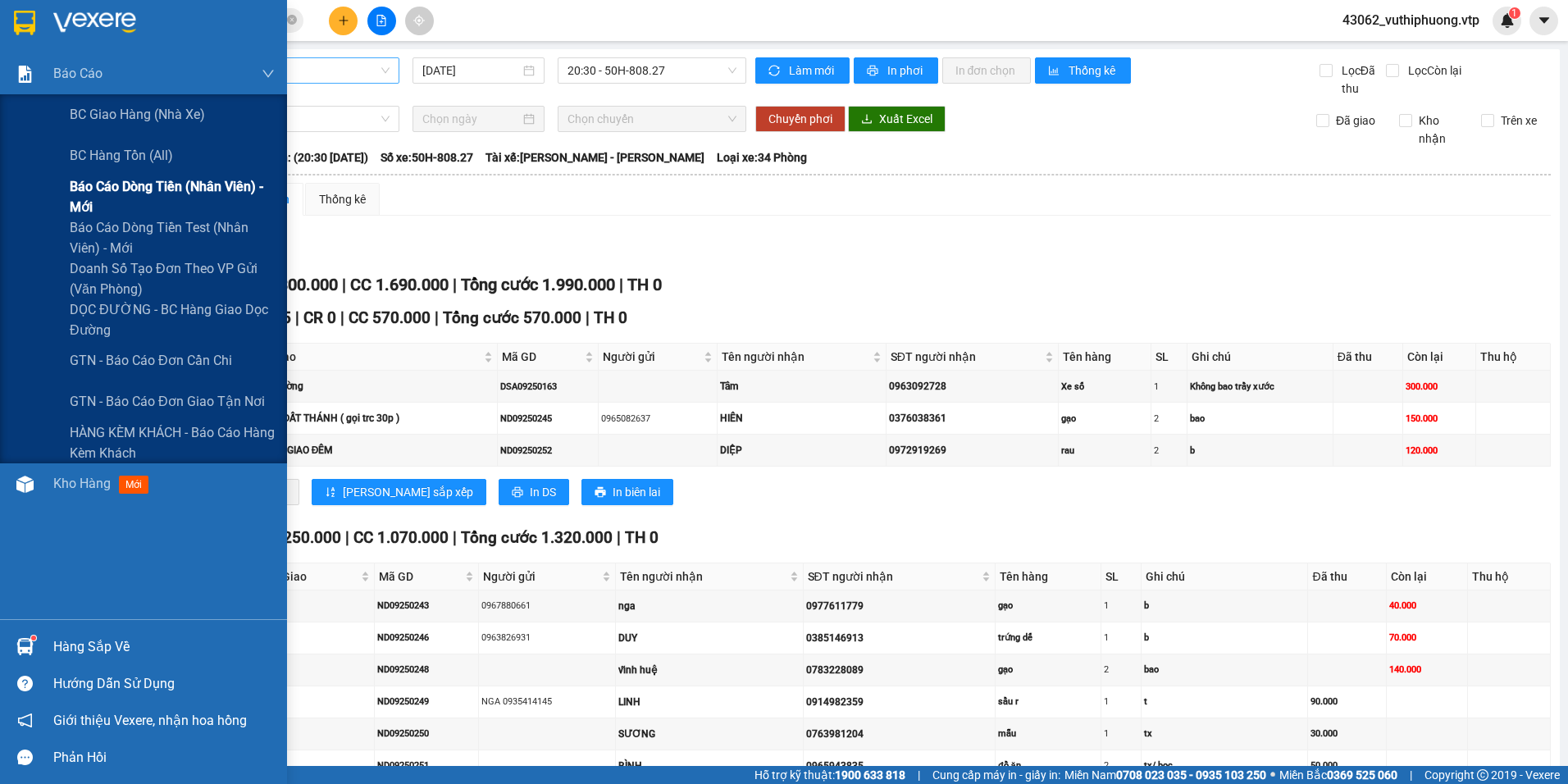
click at [104, 202] on span "Báo cáo dòng tiền (nhân viên) - mới" at bounding box center [172, 196] width 205 height 41
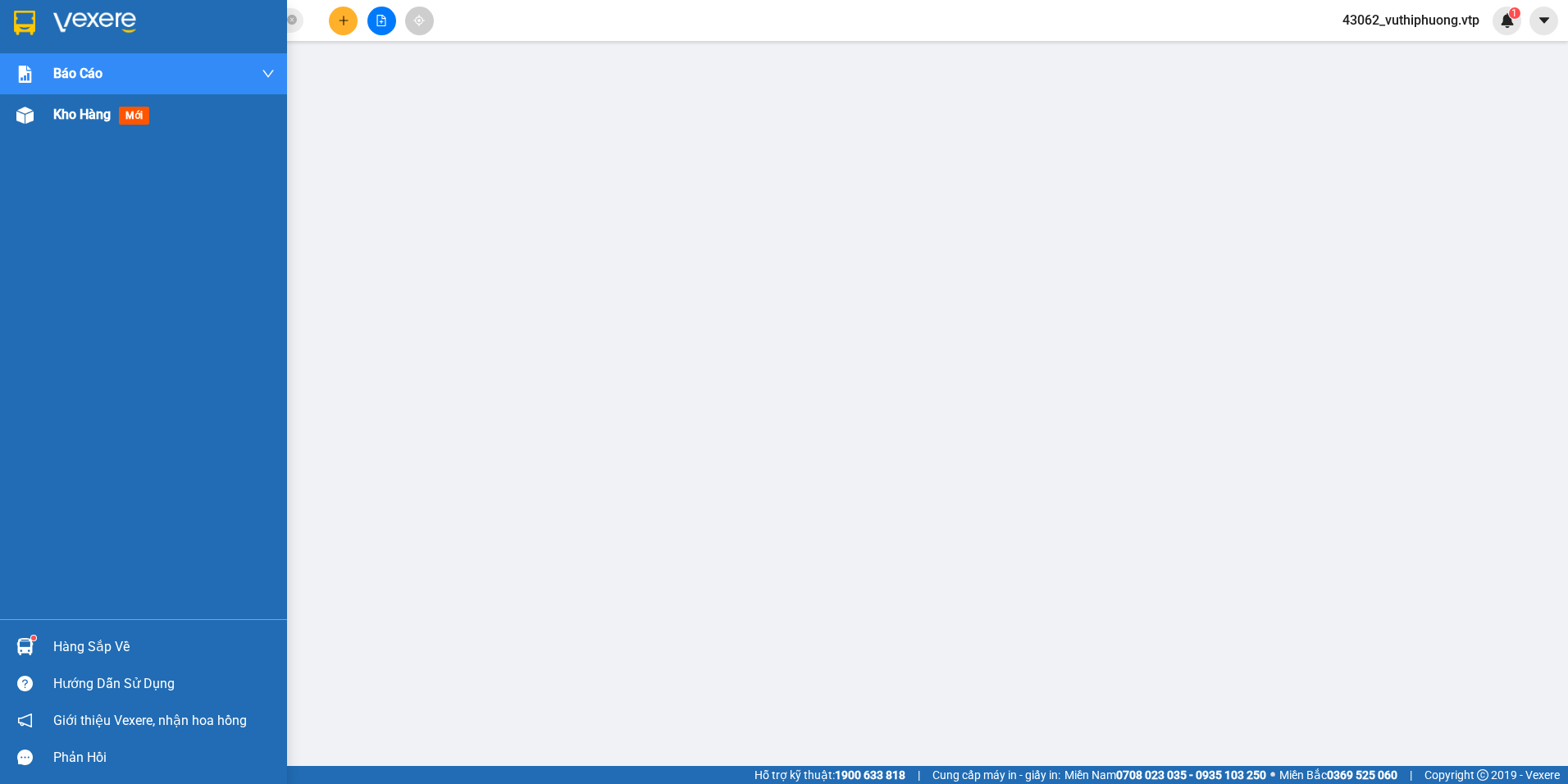
click at [120, 121] on span "mới" at bounding box center [134, 116] width 30 height 18
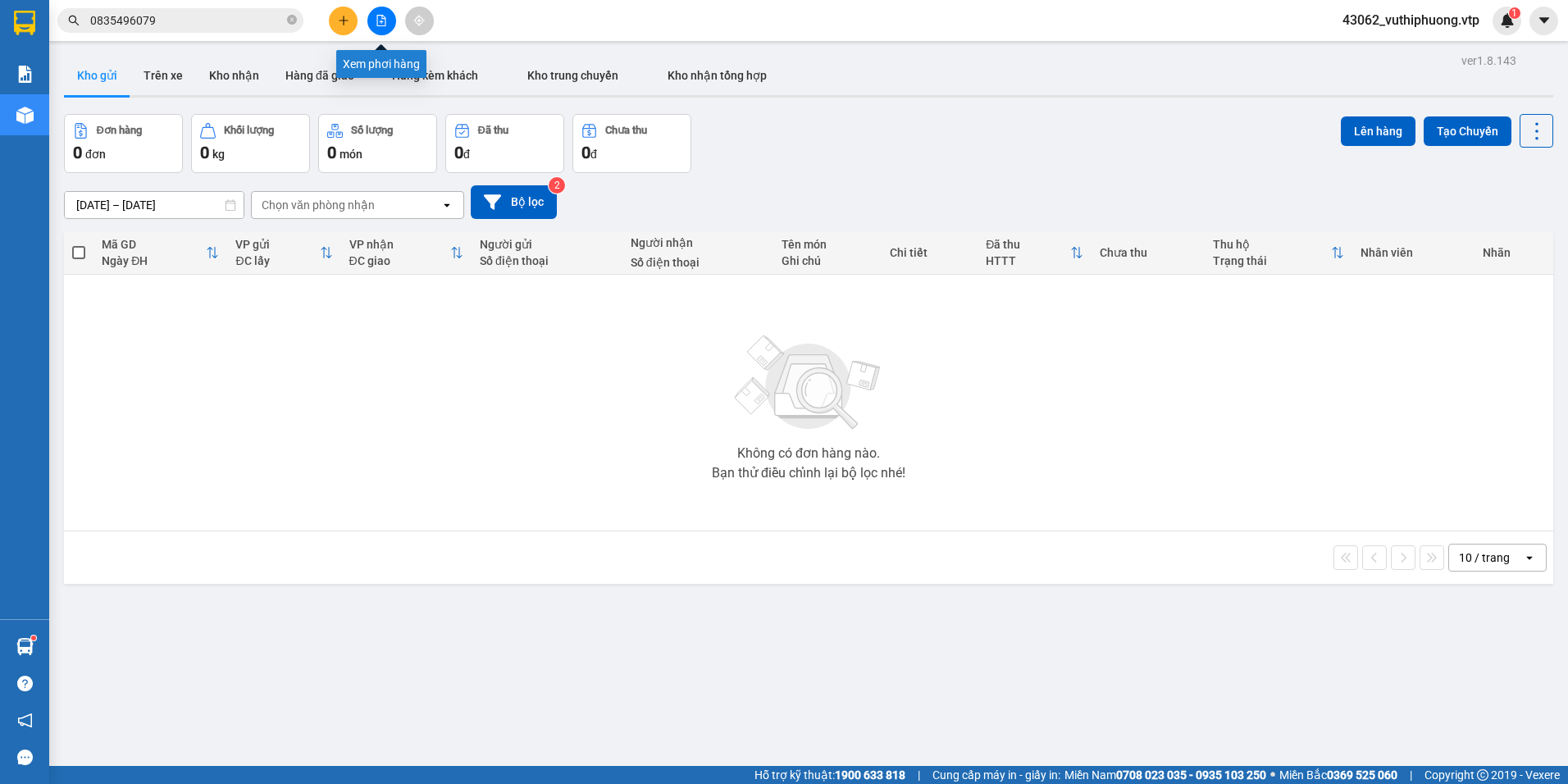
click at [389, 13] on button at bounding box center [382, 21] width 28 height 28
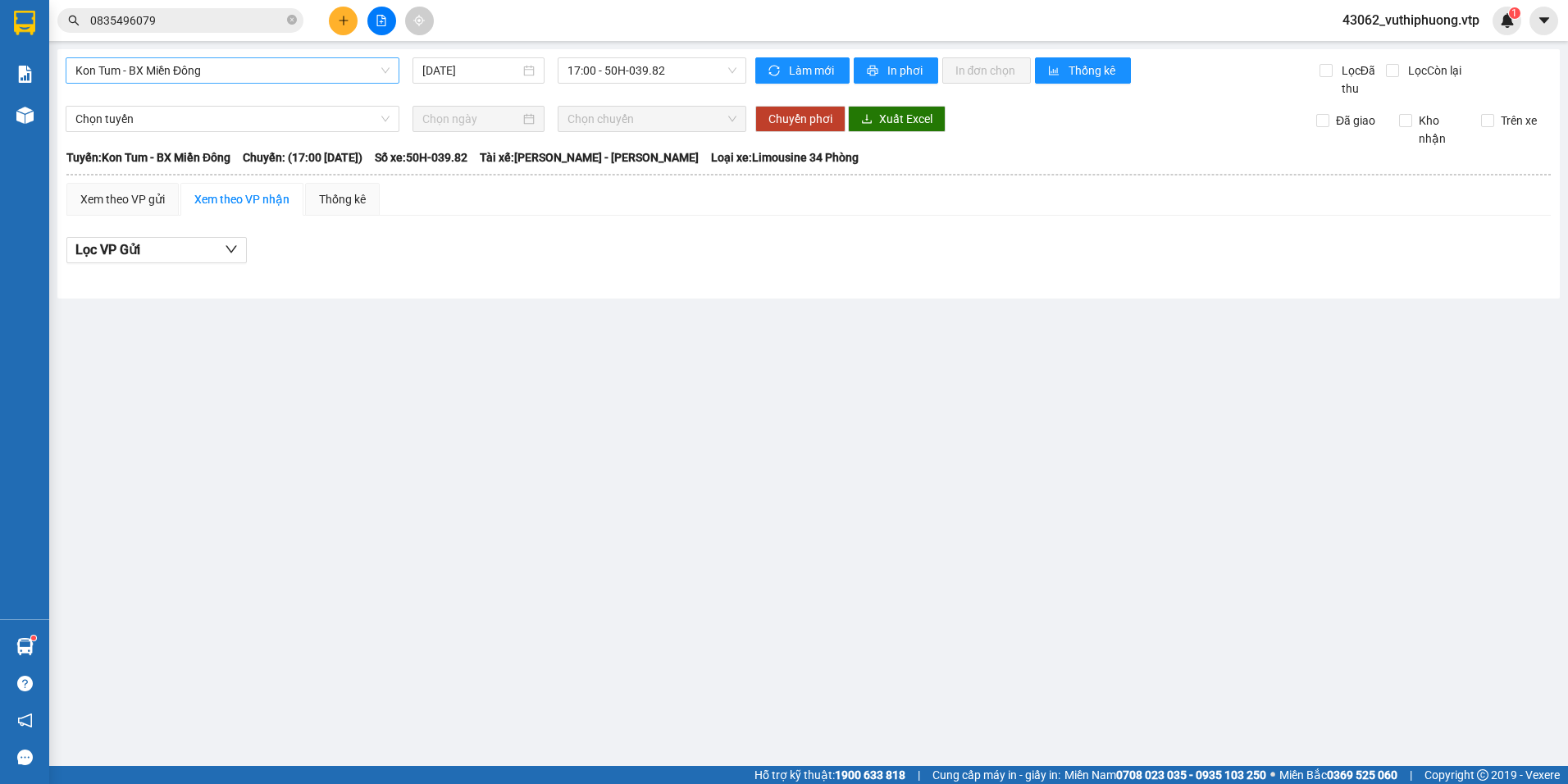
click at [175, 73] on span "Kon Tum - BX Miền Đông" at bounding box center [232, 70] width 314 height 24
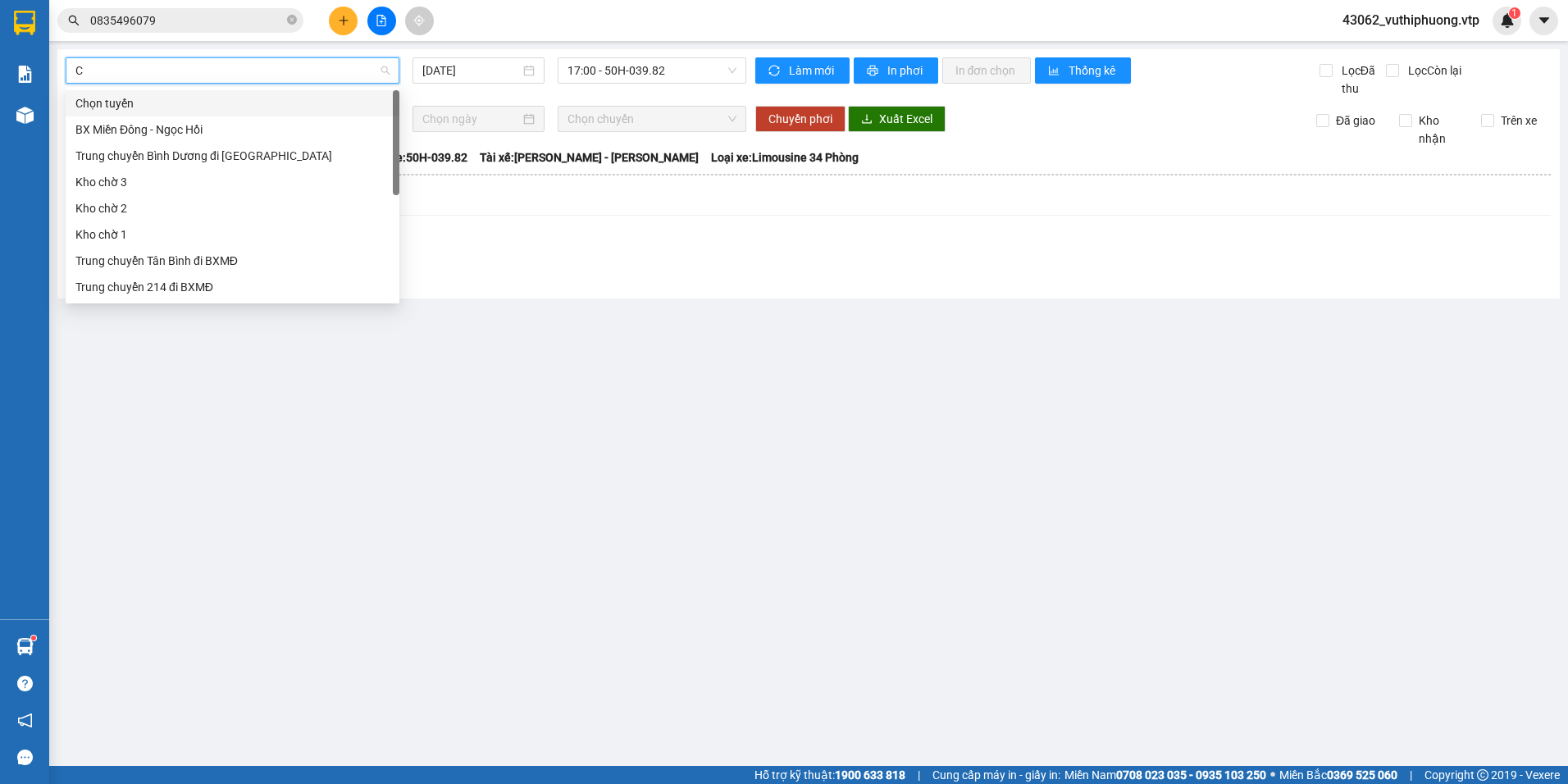
type input "CJ"
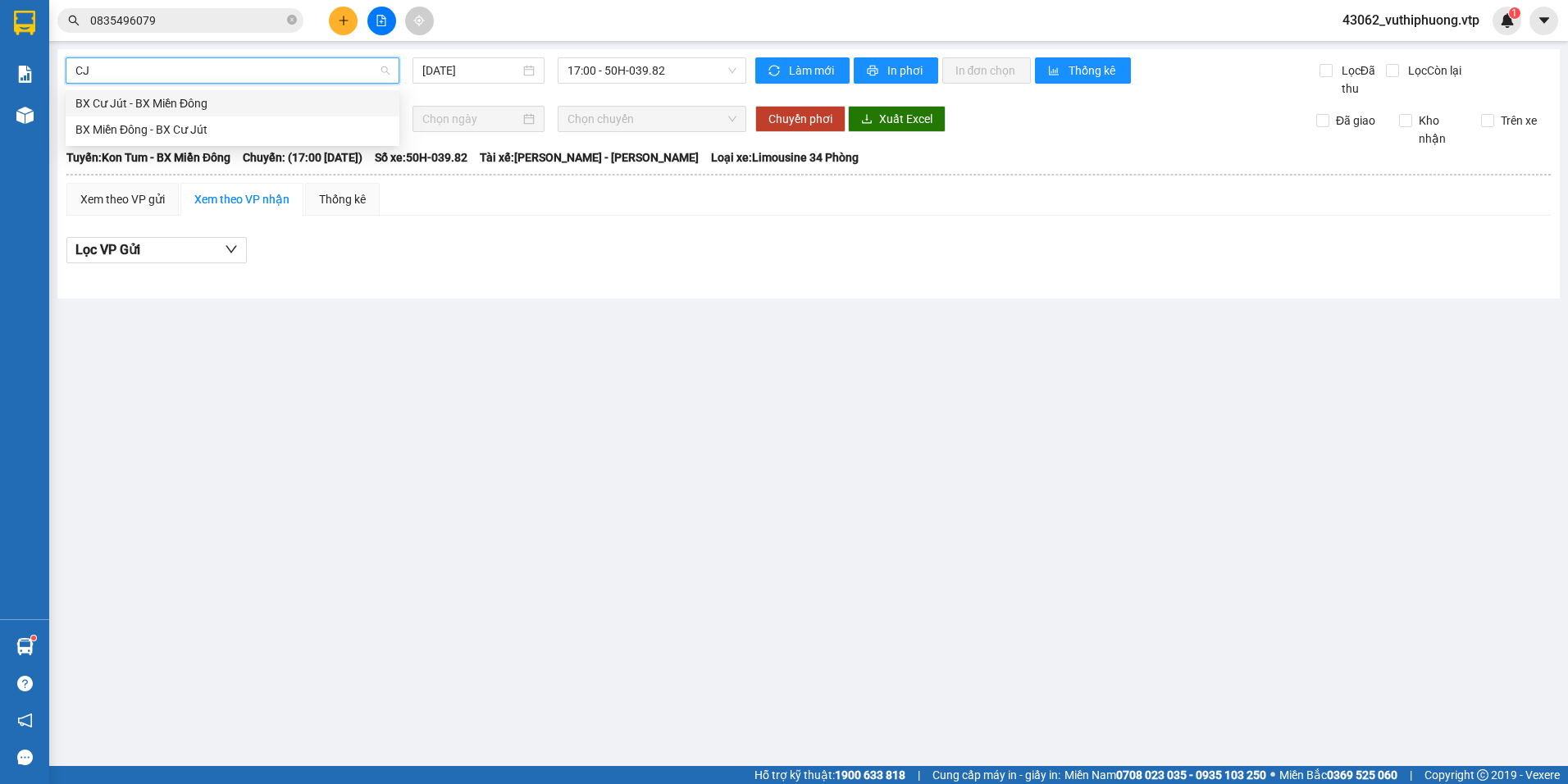
click at [290, 97] on div "BX Cư Jút - BX Miền Đông" at bounding box center [232, 104] width 314 height 18
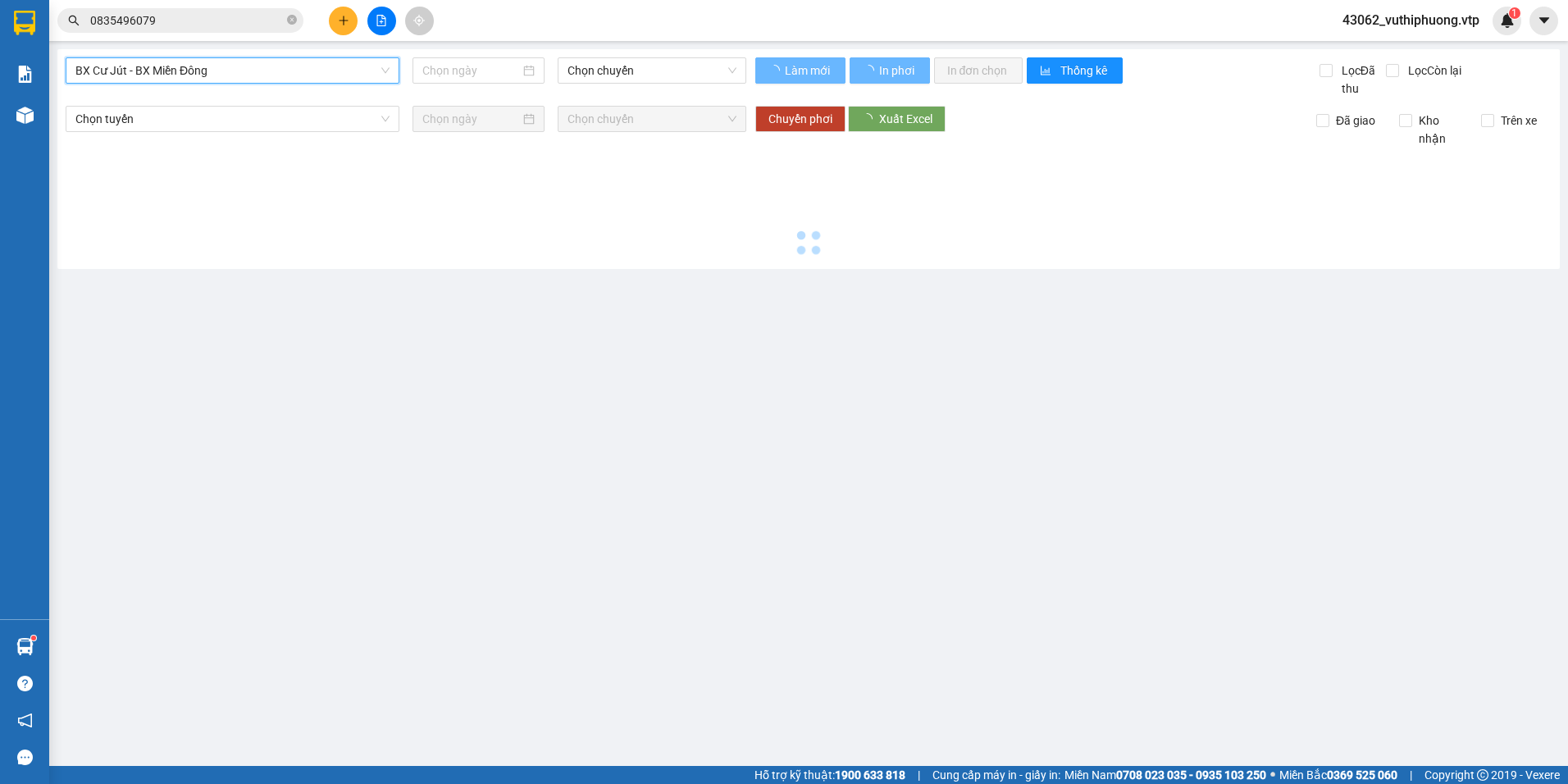
type input "[DATE]"
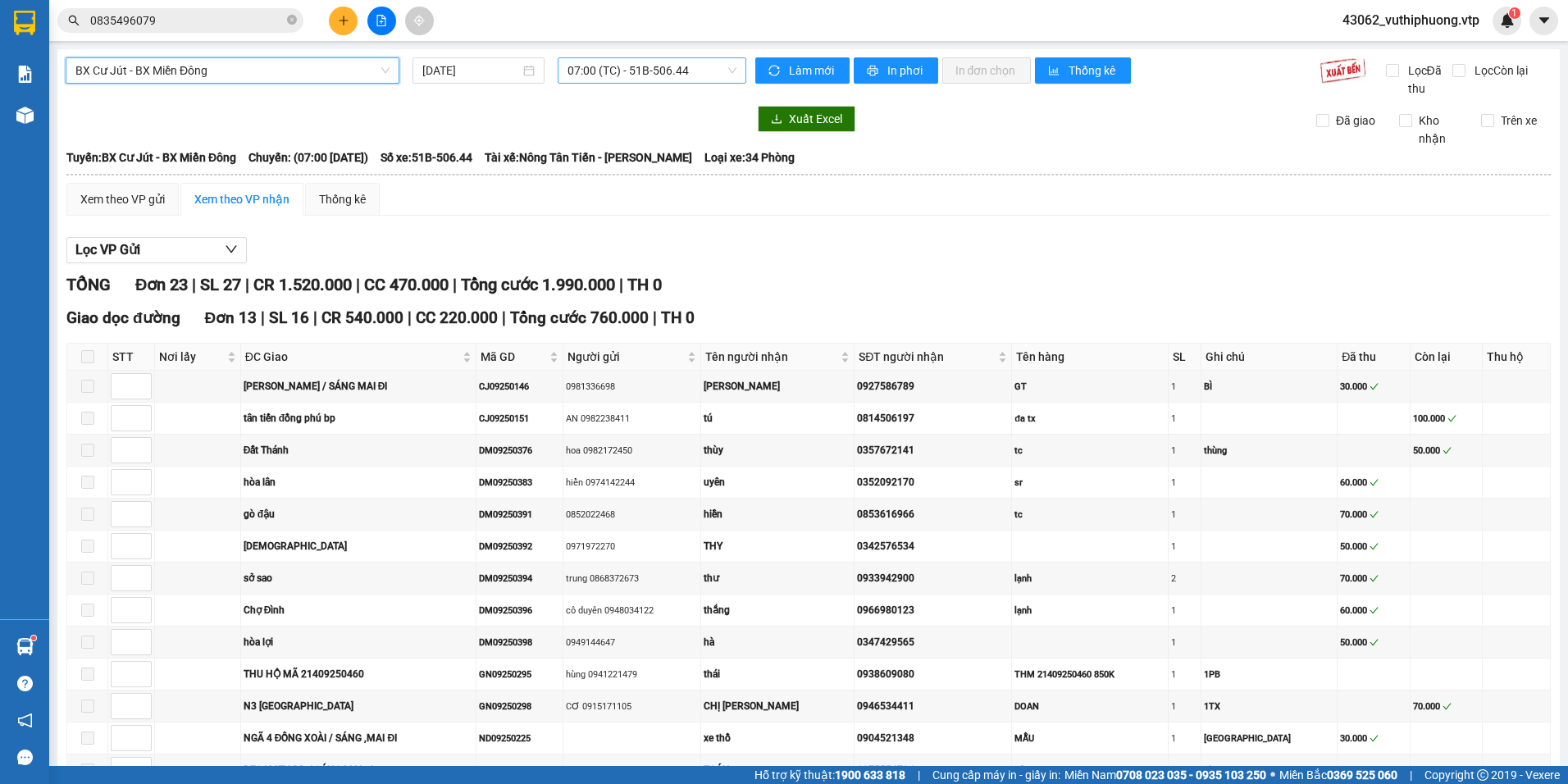
click at [603, 80] on span "07:00 (TC) - 51B-506.44" at bounding box center [652, 70] width 169 height 24
click at [609, 149] on div "20:30 - 50H-808.27" at bounding box center [627, 156] width 128 height 18
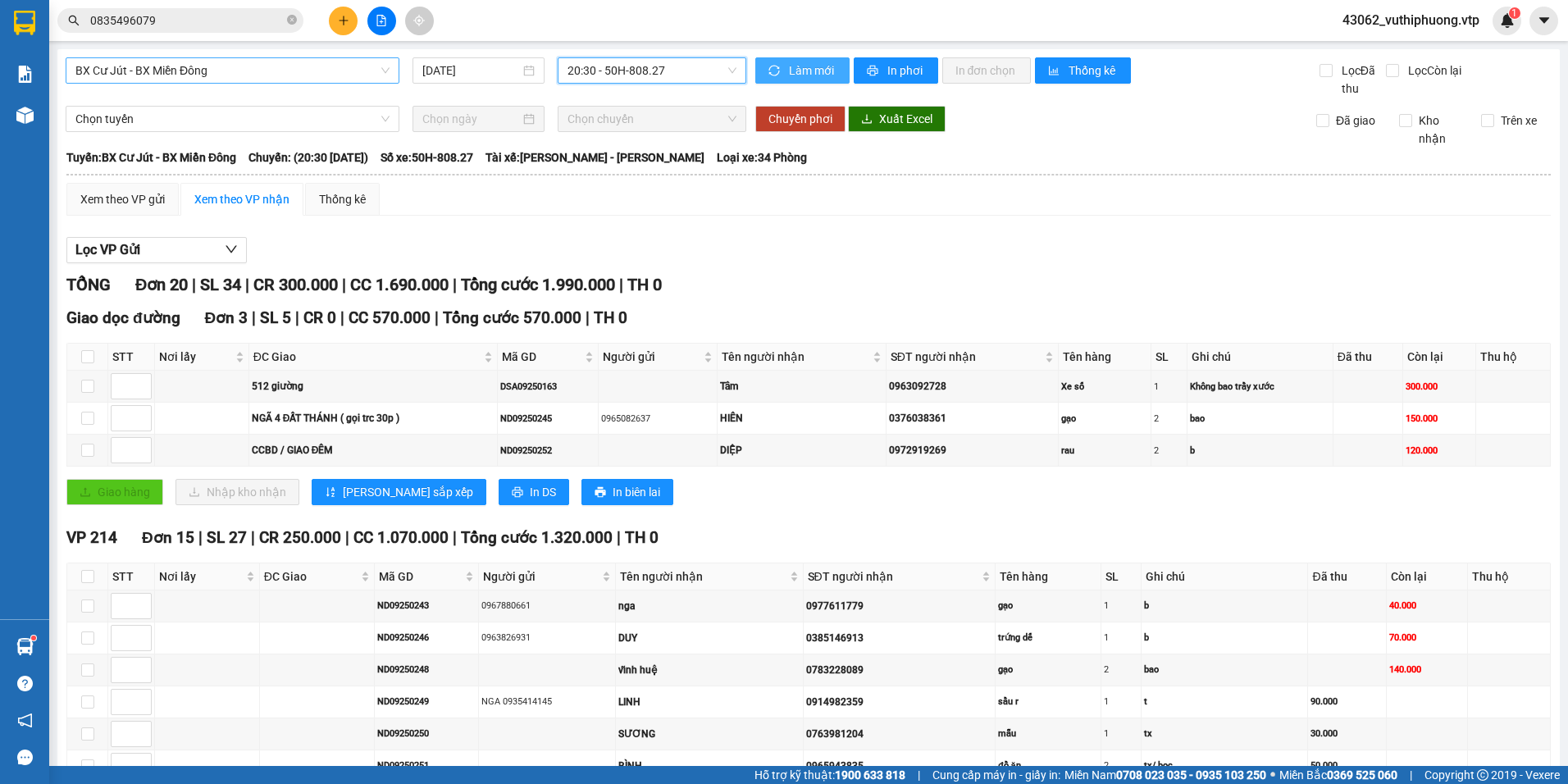
click at [800, 68] on span "Làm mới" at bounding box center [812, 71] width 48 height 18
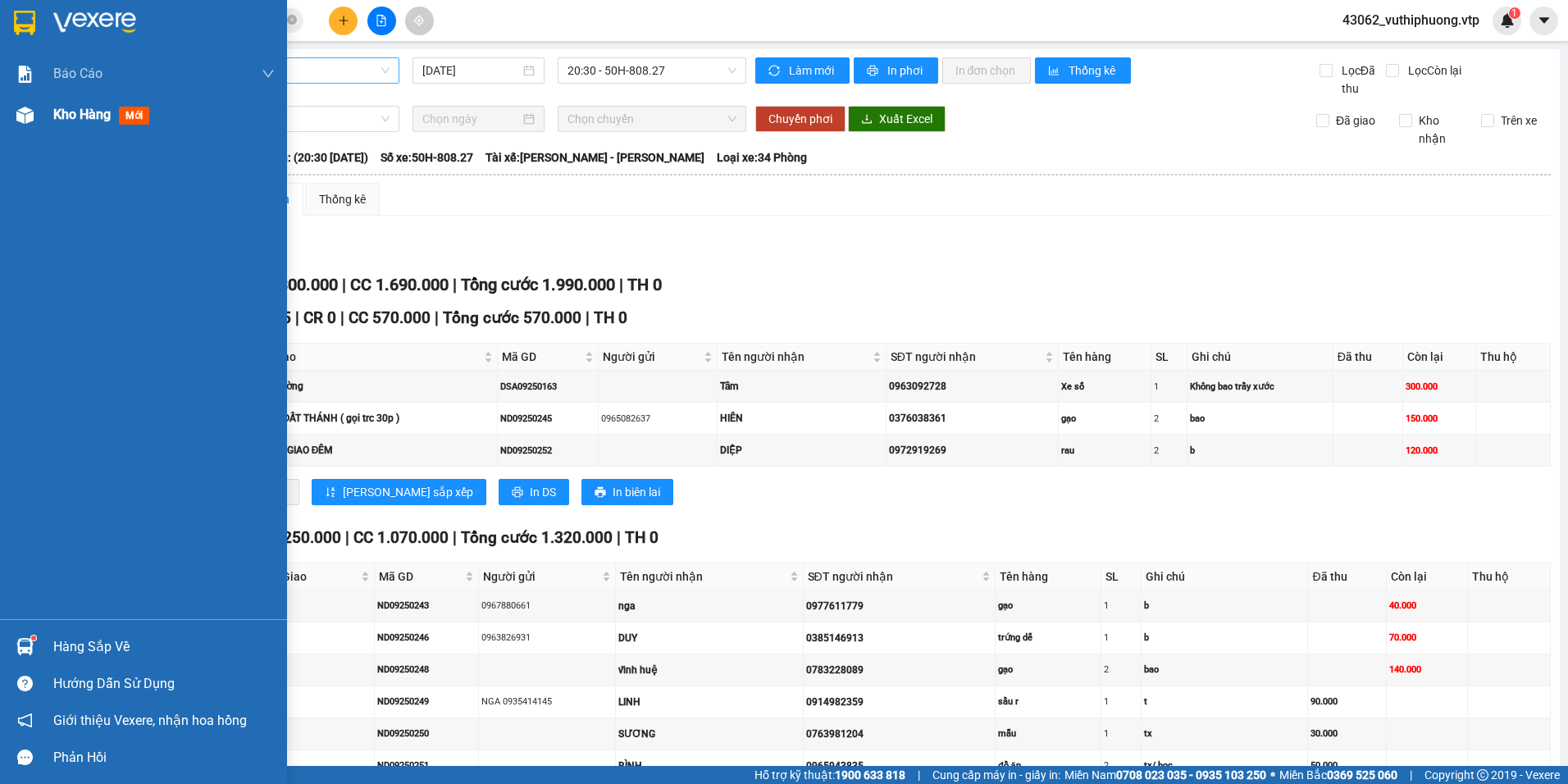
click at [138, 119] on span "mới" at bounding box center [134, 116] width 30 height 18
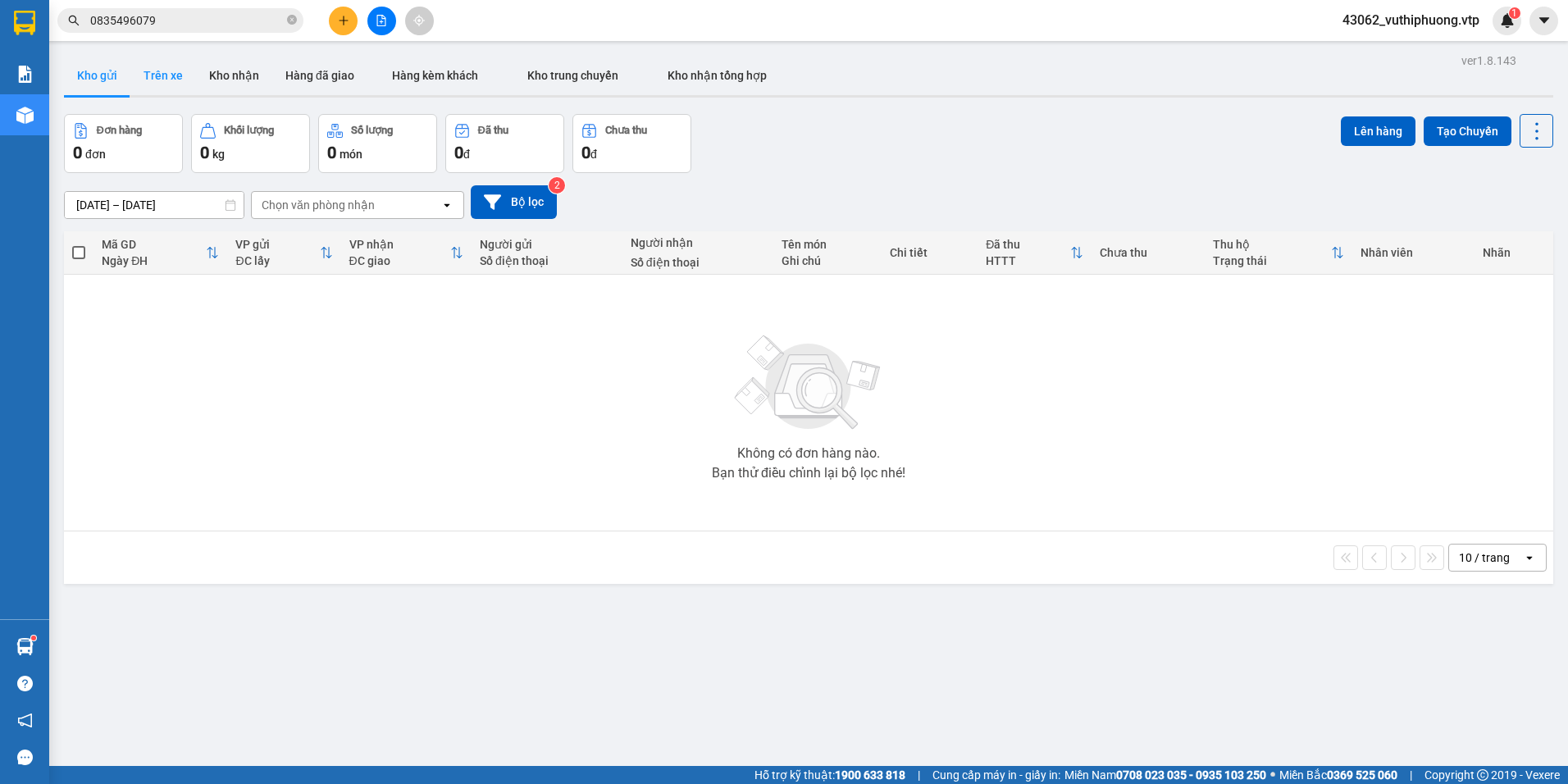
click at [177, 78] on button "Trên xe" at bounding box center [163, 75] width 66 height 39
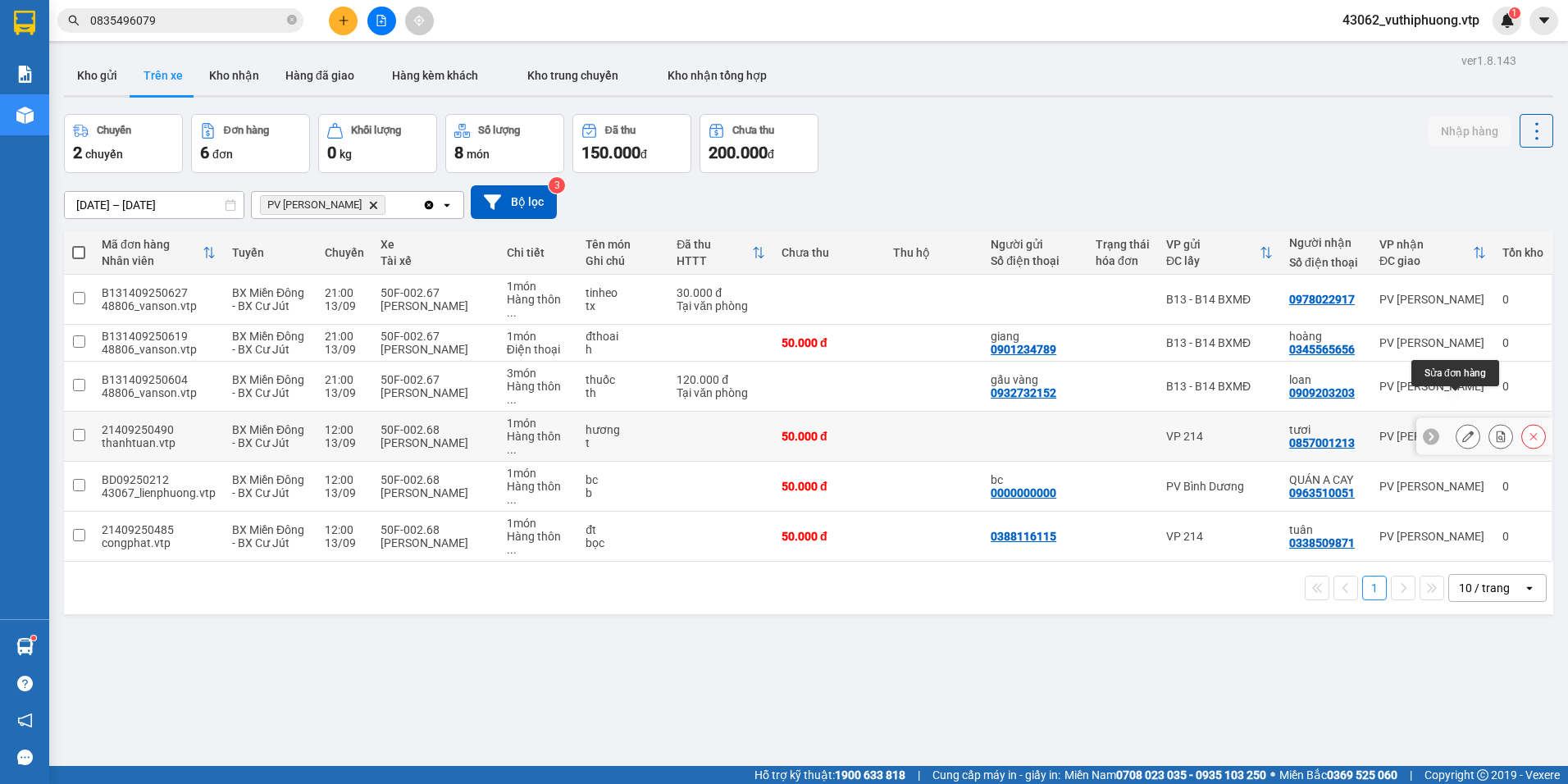
click at [1462, 431] on icon at bounding box center [1468, 437] width 12 height 12
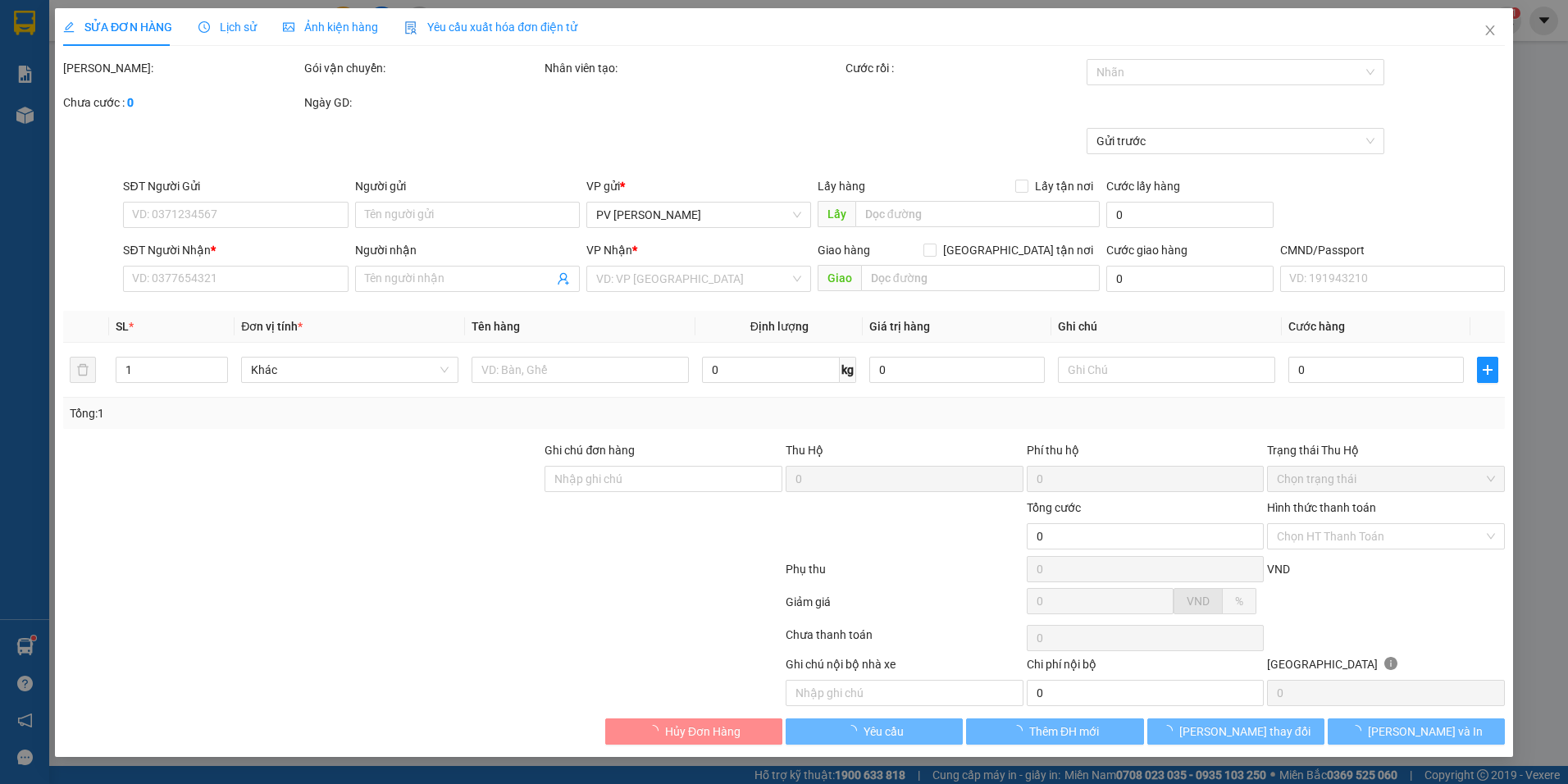
type input "0857001213"
type input "tươi"
type input "50.000"
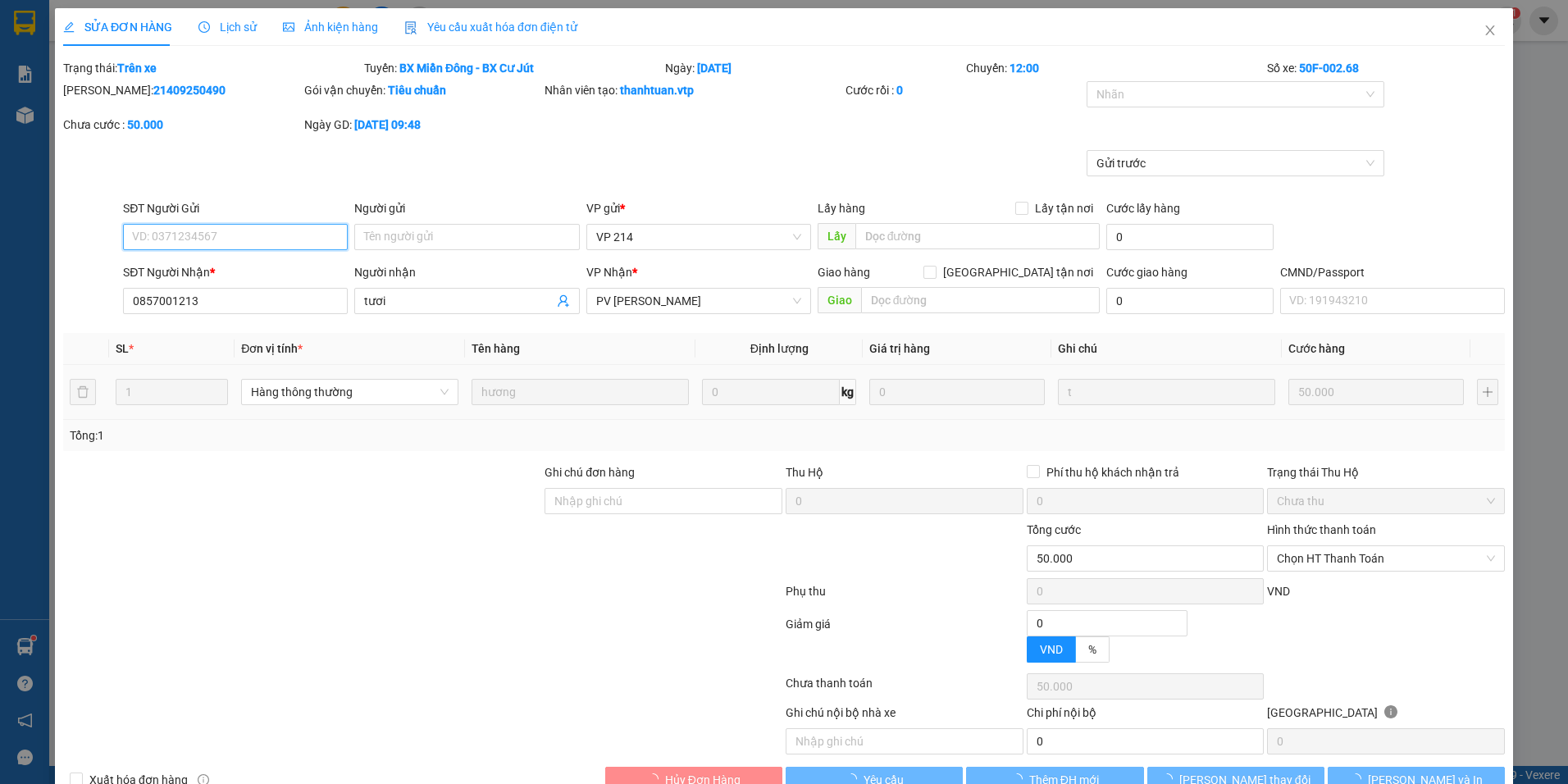
type input "2.500"
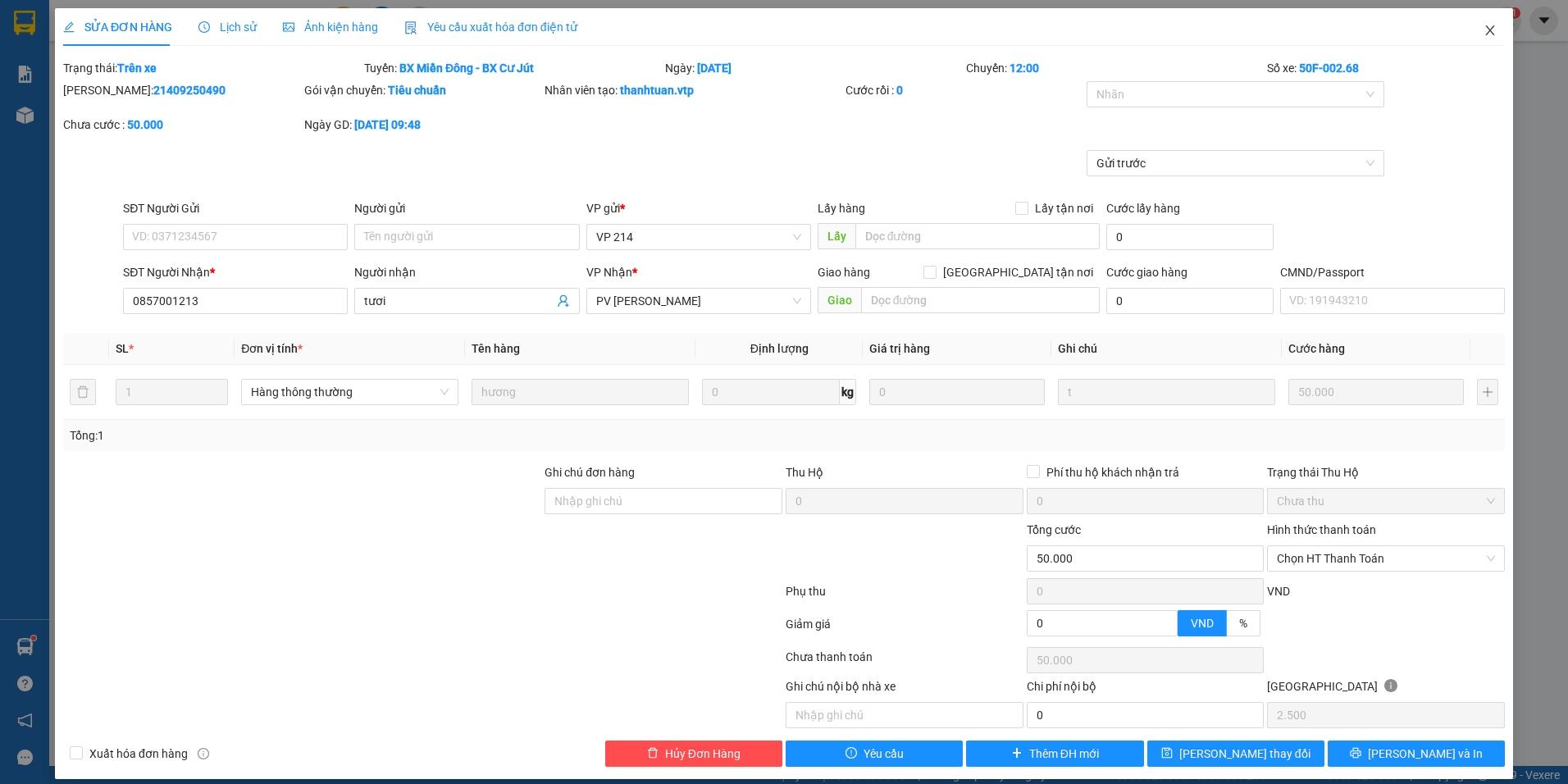
click at [1484, 30] on icon "close" at bounding box center [1490, 30] width 13 height 13
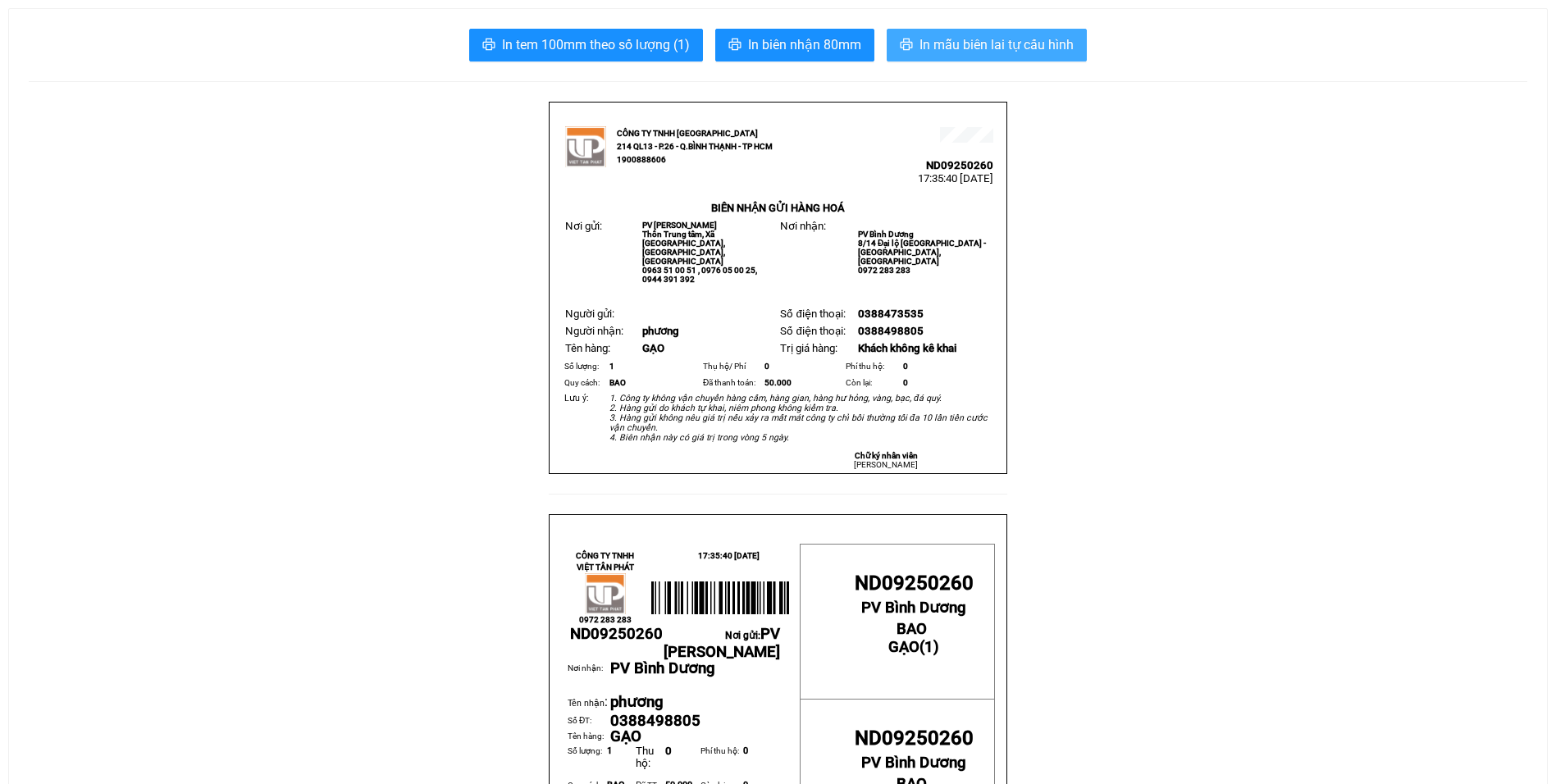
click at [1018, 41] on span "In mẫu biên lai tự cấu hình" at bounding box center [996, 44] width 155 height 21
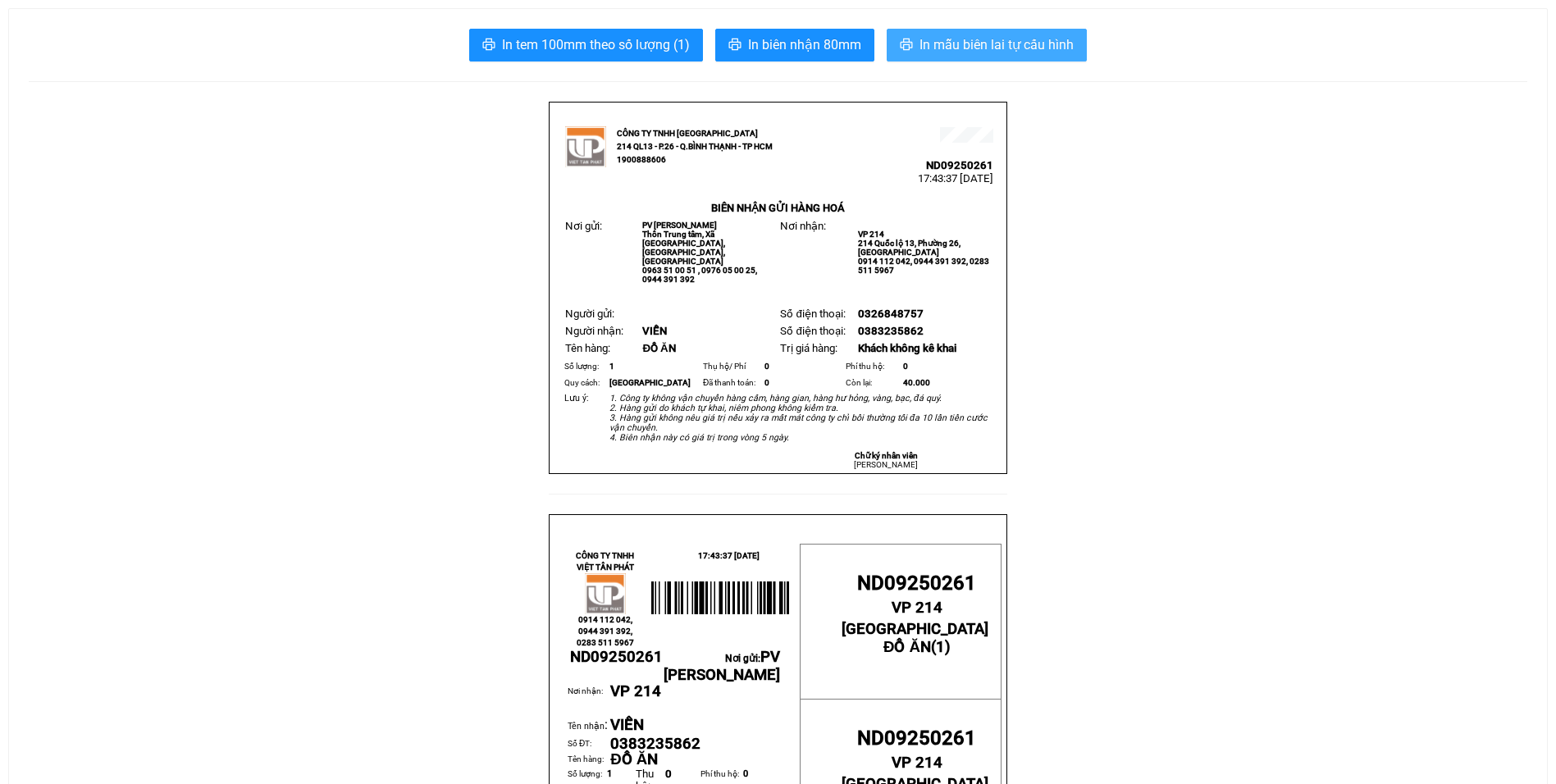
click at [923, 37] on span "In mẫu biên lai tự cấu hình" at bounding box center [996, 44] width 155 height 21
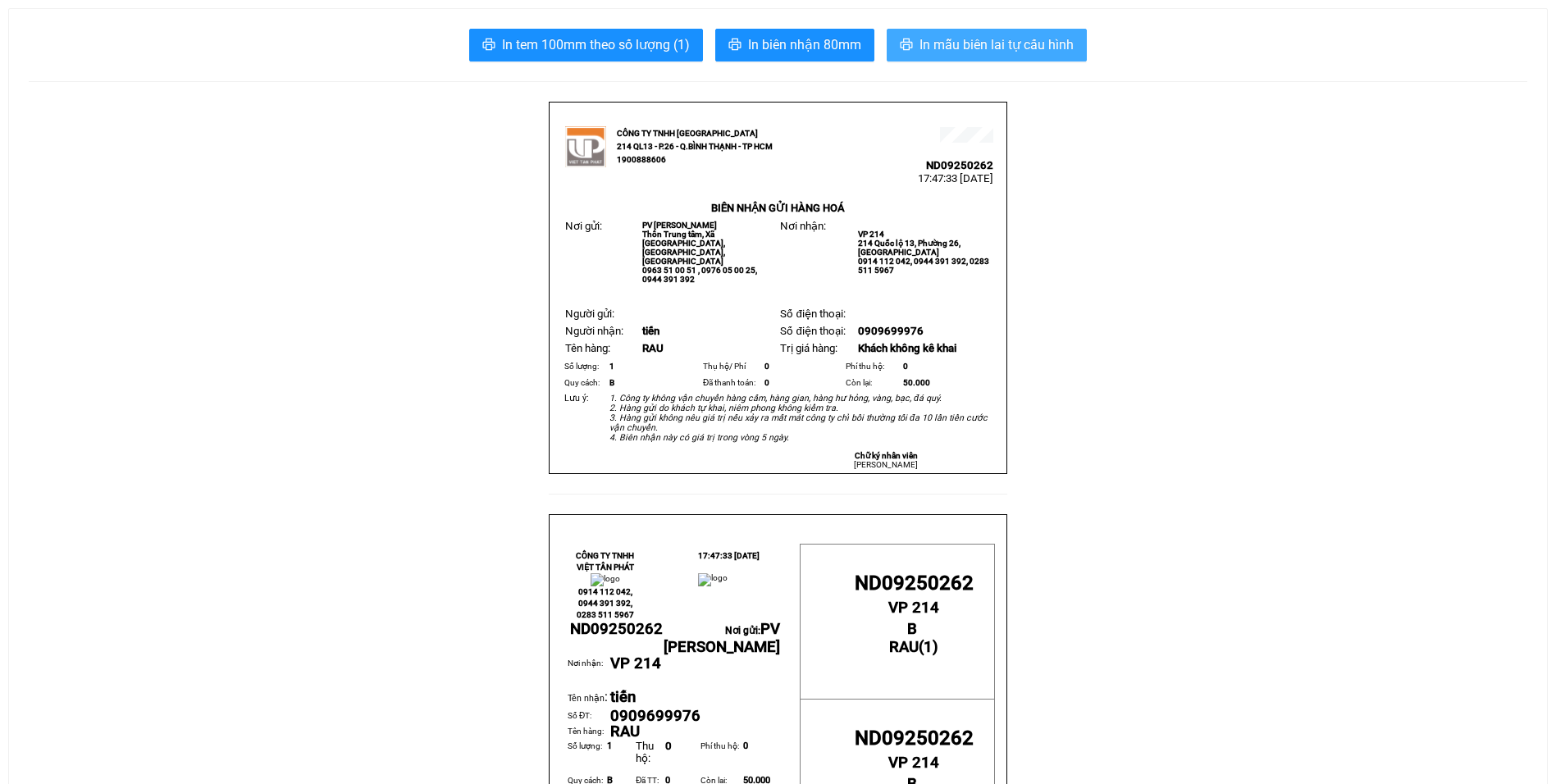
click at [966, 41] on span "In mẫu biên lai tự cấu hình" at bounding box center [996, 44] width 155 height 21
